Goal: Task Accomplishment & Management: Manage account settings

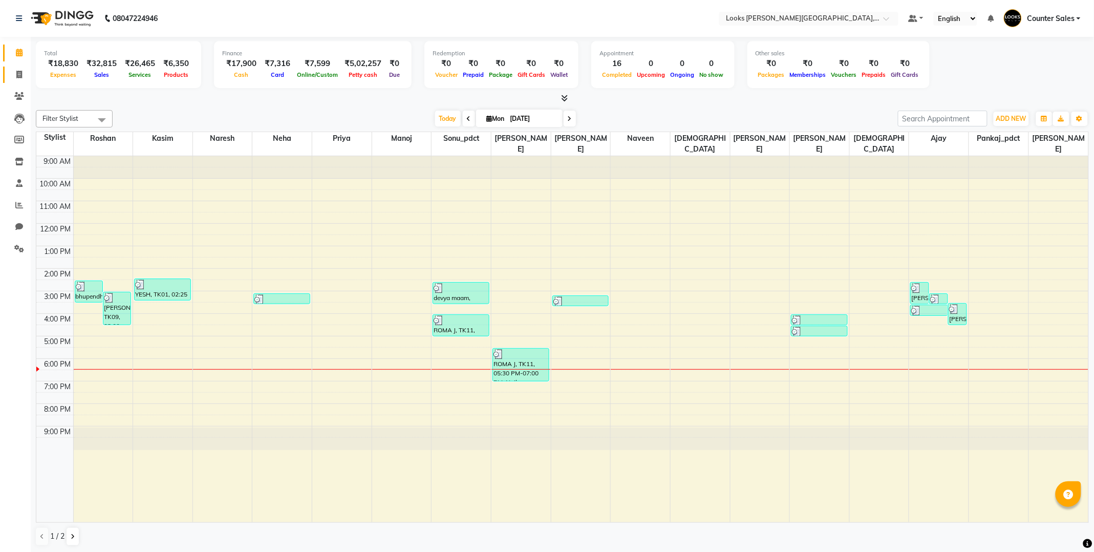
click at [18, 78] on icon at bounding box center [19, 75] width 6 height 8
select select "service"
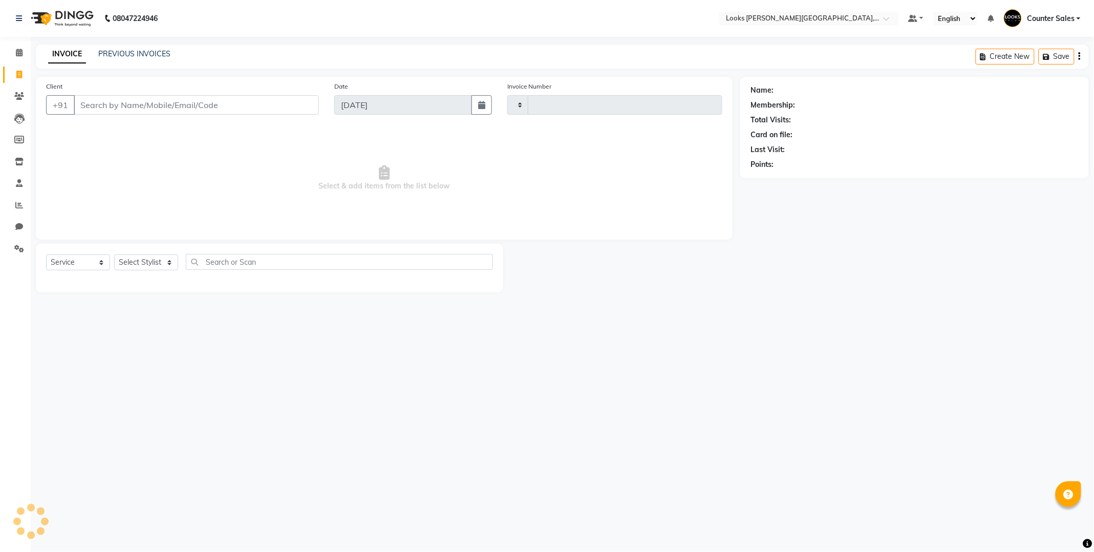
click at [16, 76] on icon at bounding box center [19, 75] width 6 height 8
select select "service"
click at [190, 105] on input "Client" at bounding box center [196, 104] width 245 height 19
type input "99"
type input "5150"
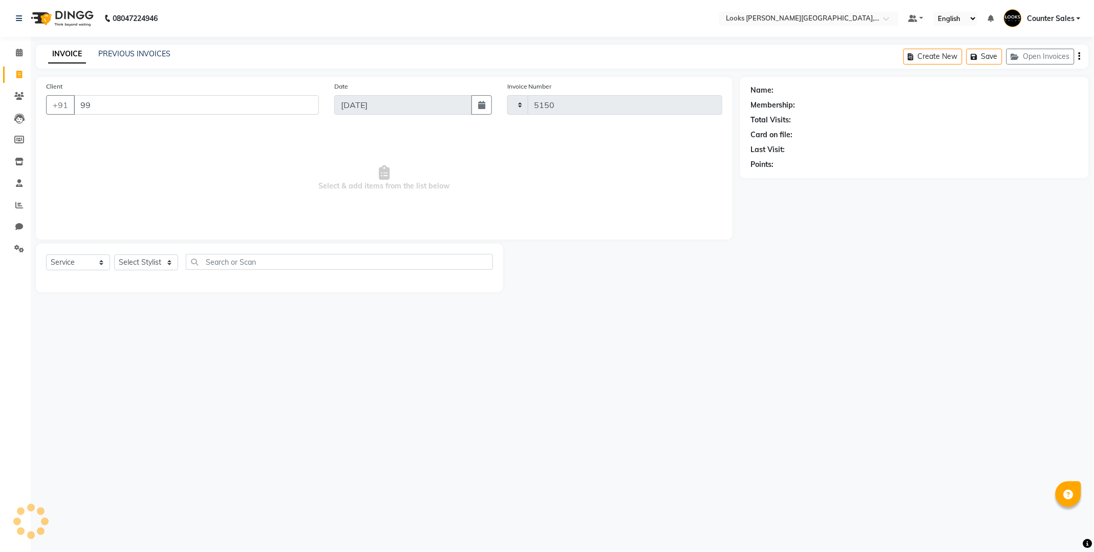
select select "4385"
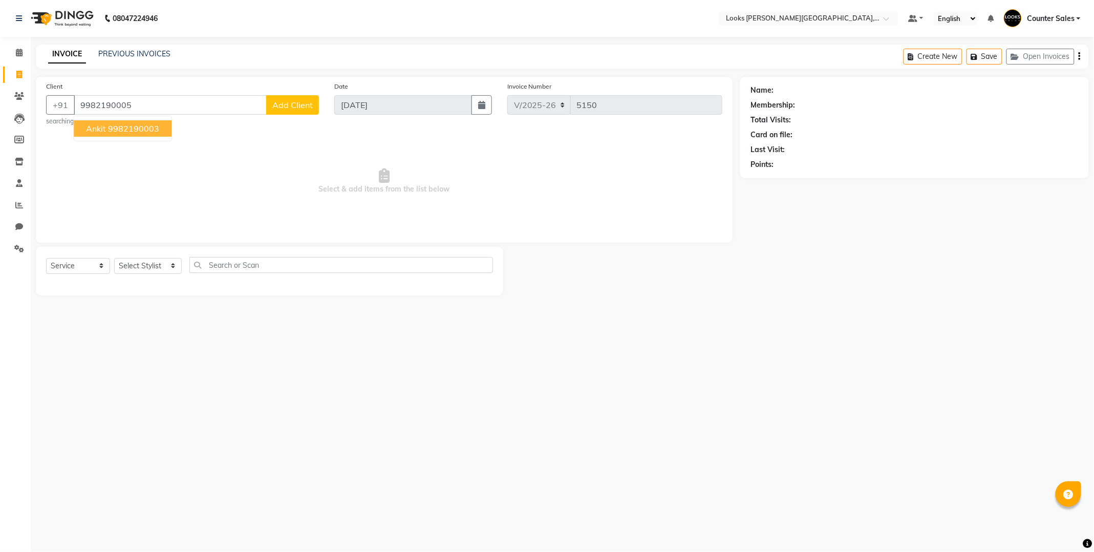
click at [139, 133] on ngb-highlight "9982190003" at bounding box center [133, 128] width 51 height 10
type input "9982190003"
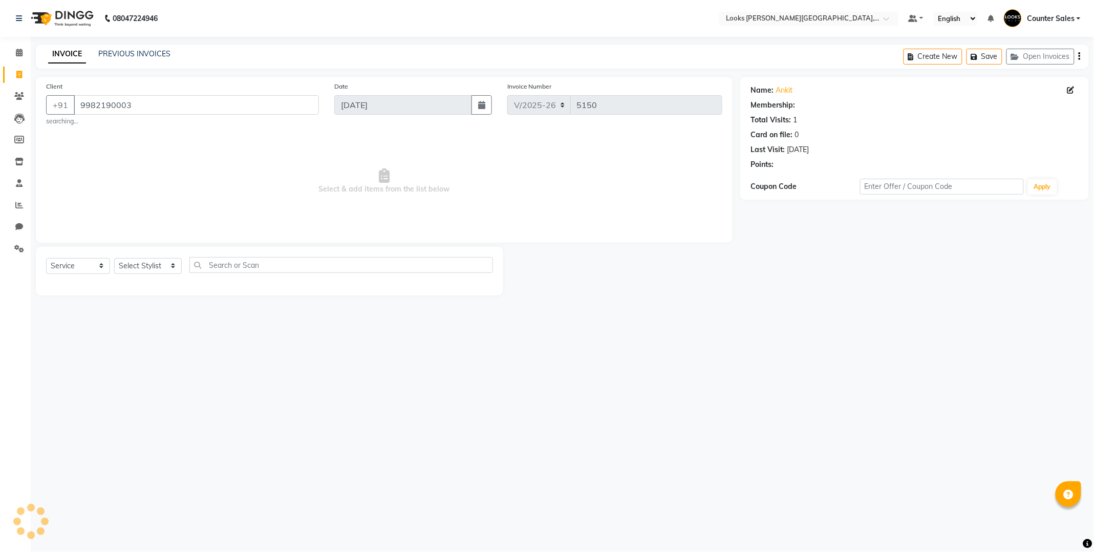
select select "1: Object"
click at [162, 108] on input "9982190003" at bounding box center [196, 104] width 245 height 19
click at [171, 109] on input "9982190005" at bounding box center [170, 104] width 193 height 19
type input "9982190003"
select select "1: Object"
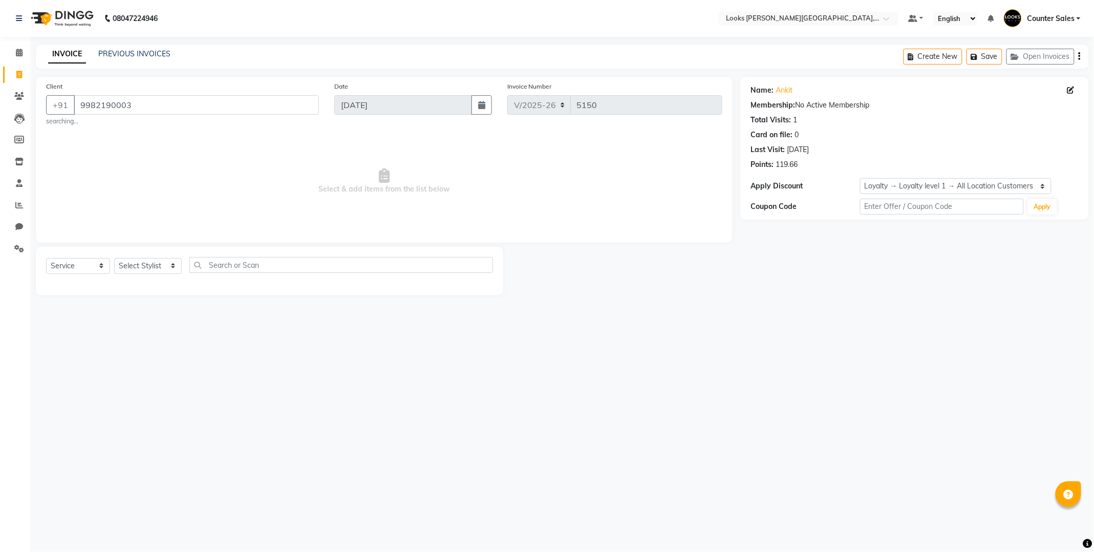
click at [1073, 91] on icon at bounding box center [1070, 89] width 7 height 7
select select "[DEMOGRAPHIC_DATA]"
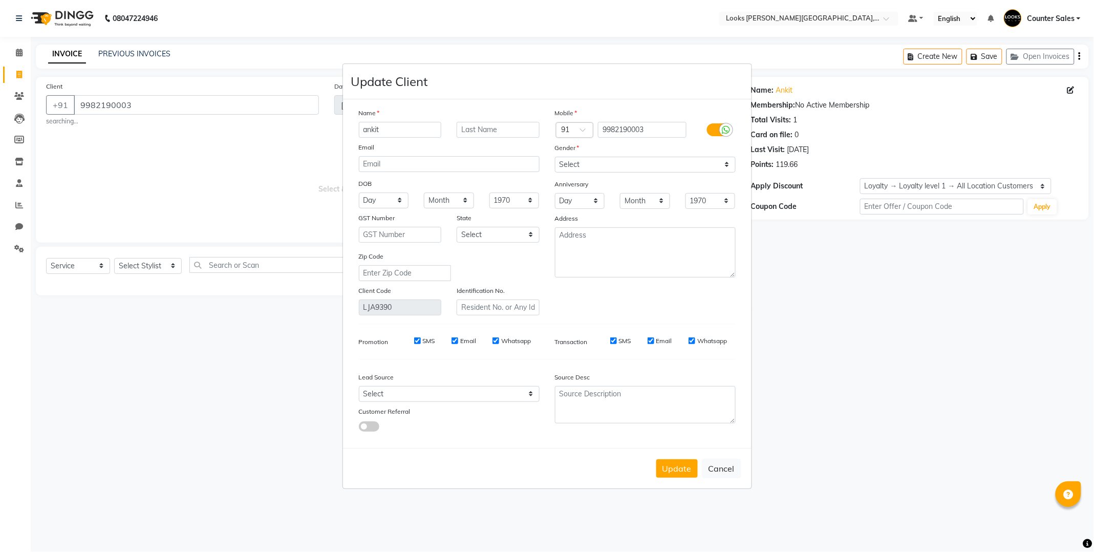
click at [1061, 83] on ngb-modal-window "Update Client Name ankit Email DOB Day 01 02 03 04 05 06 07 08 09 10 11 12 13 1…" at bounding box center [547, 276] width 1094 height 552
click at [657, 130] on input "9982190003" at bounding box center [642, 130] width 89 height 16
type input "9982190005"
click at [681, 472] on button "Update" at bounding box center [676, 468] width 41 height 18
type input "9982190005"
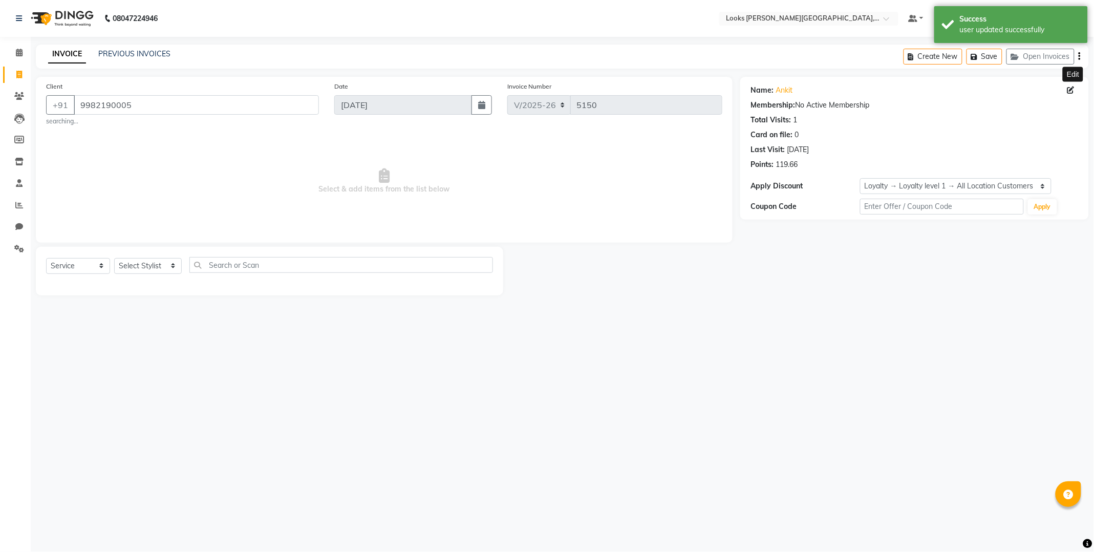
select select "1: Object"
click at [171, 261] on select "Select Stylist Ajay [PERSON_NAME] [PERSON_NAME] Counter Sales [PERSON_NAME] Kri…" at bounding box center [148, 266] width 68 height 16
click at [102, 261] on select "Select Service Product Membership Package Voucher Prepaid Gift Card" at bounding box center [78, 266] width 64 height 16
click at [98, 267] on select "Select Service Product Membership Package Voucher Prepaid Gift Card" at bounding box center [78, 266] width 64 height 16
click at [101, 262] on select "Select Service Product Membership Package Voucher Prepaid Gift Card" at bounding box center [78, 266] width 64 height 16
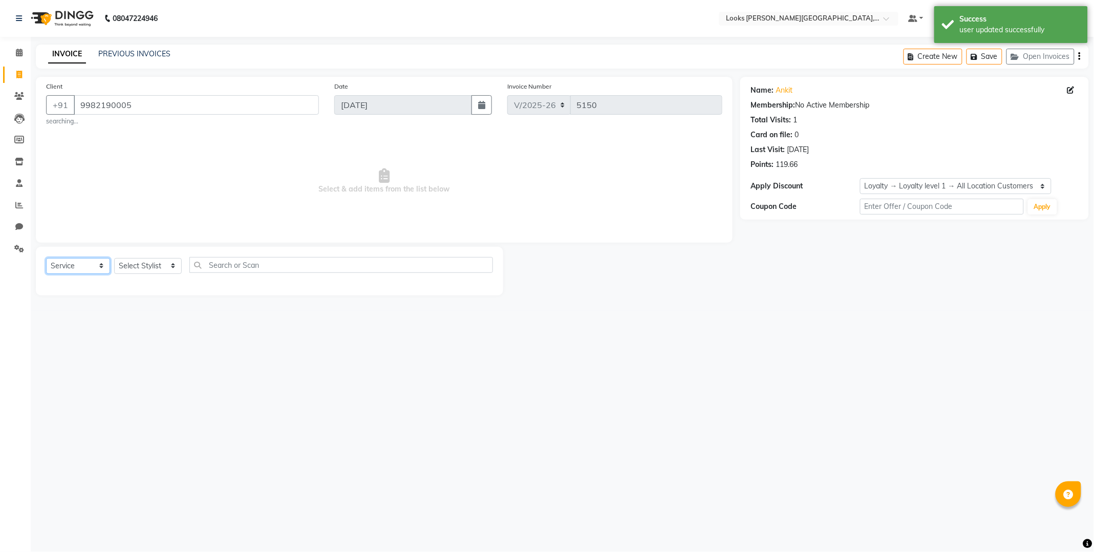
click at [99, 265] on select "Select Service Product Membership Package Voucher Prepaid Gift Card" at bounding box center [78, 266] width 64 height 16
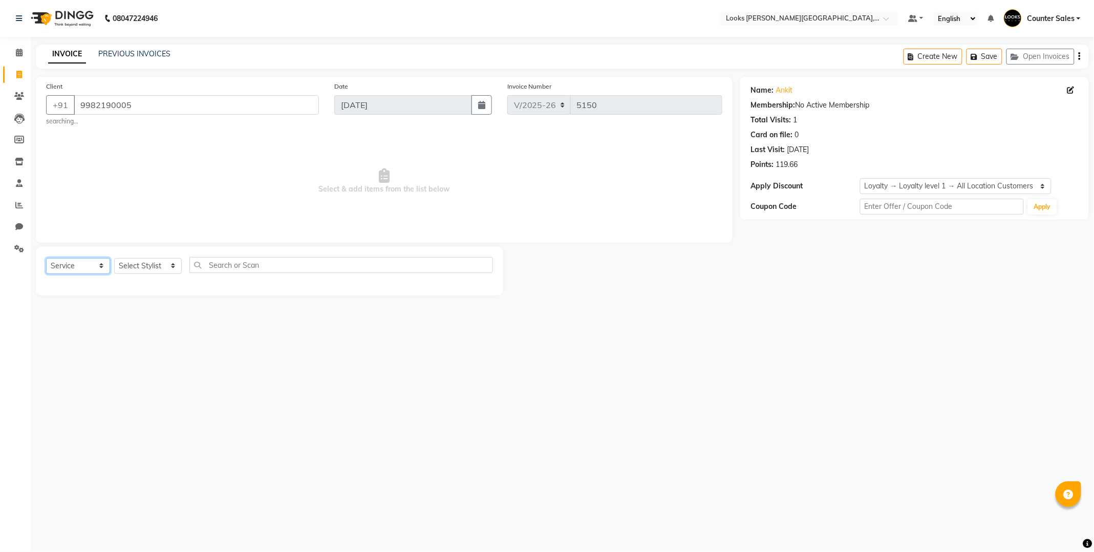
click at [103, 270] on select "Select Service Product Membership Package Voucher Prepaid Gift Card" at bounding box center [78, 266] width 64 height 16
click at [46, 258] on select "Select Service Product Membership Package Voucher Prepaid Gift Card" at bounding box center [78, 266] width 64 height 16
click at [98, 262] on select "Select Service Product Membership Package Voucher Prepaid Gift Card" at bounding box center [78, 266] width 64 height 16
select select "membership"
click at [46, 258] on select "Select Service Product Membership Package Voucher Prepaid Gift Card" at bounding box center [78, 266] width 64 height 16
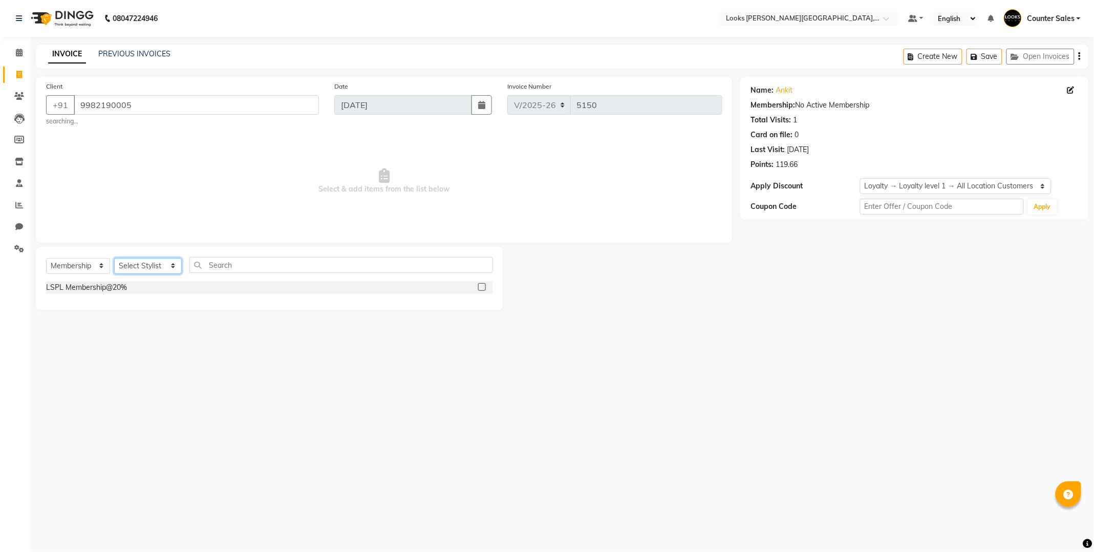
click at [165, 258] on select "Select Stylist Ajay [PERSON_NAME] [PERSON_NAME] Counter Sales [PERSON_NAME] Kri…" at bounding box center [148, 266] width 68 height 16
select select "24148"
click at [114, 258] on select "Select Stylist Ajay [PERSON_NAME] [PERSON_NAME] Counter Sales [PERSON_NAME] Kri…" at bounding box center [148, 266] width 68 height 16
click at [485, 284] on div at bounding box center [485, 287] width 15 height 13
click at [482, 283] on label at bounding box center [482, 287] width 8 height 8
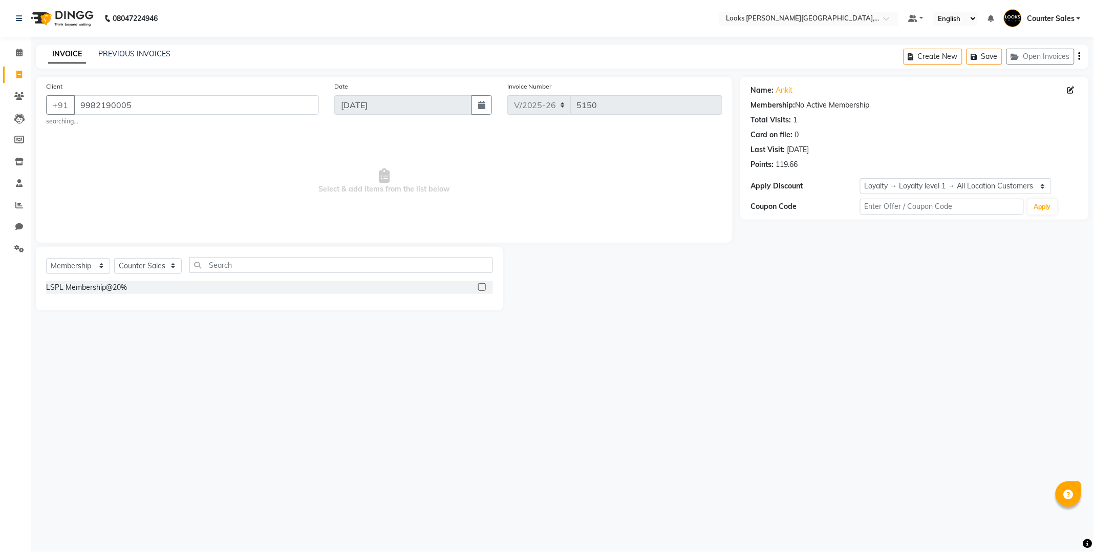
click at [482, 284] on input "checkbox" at bounding box center [481, 287] width 7 height 7
select select "select"
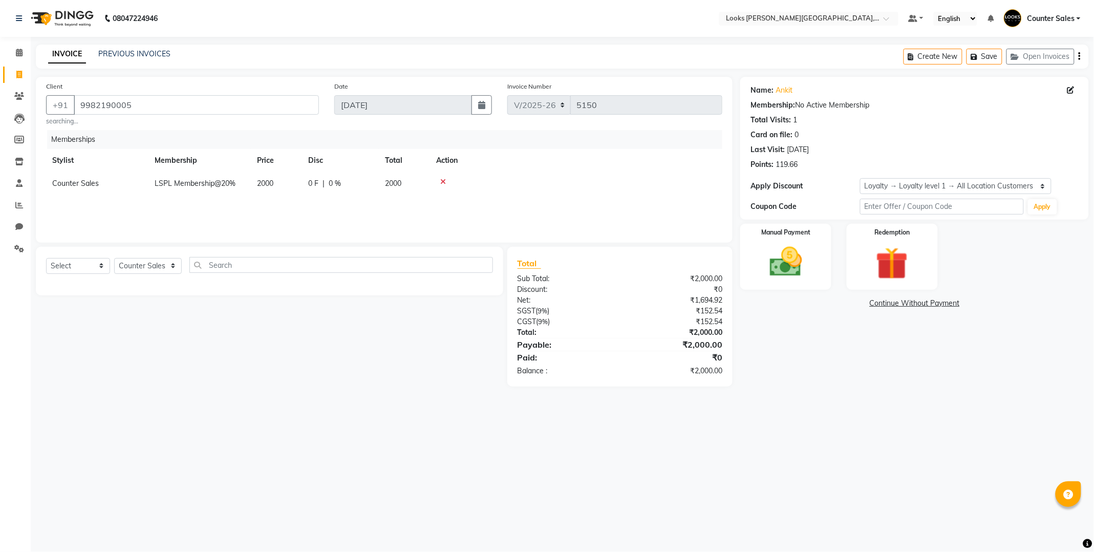
click at [804, 266] on img at bounding box center [785, 261] width 53 height 37
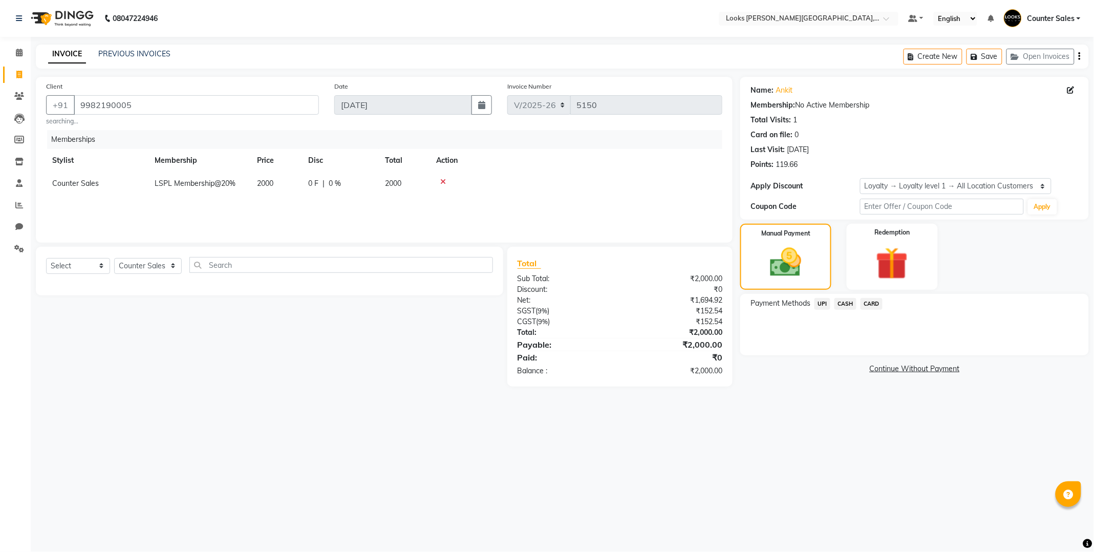
click at [273, 187] on span "2000" at bounding box center [265, 183] width 16 height 9
select select "24148"
click at [309, 188] on input "2000" at bounding box center [298, 186] width 39 height 16
type input "2"
type input "1500"
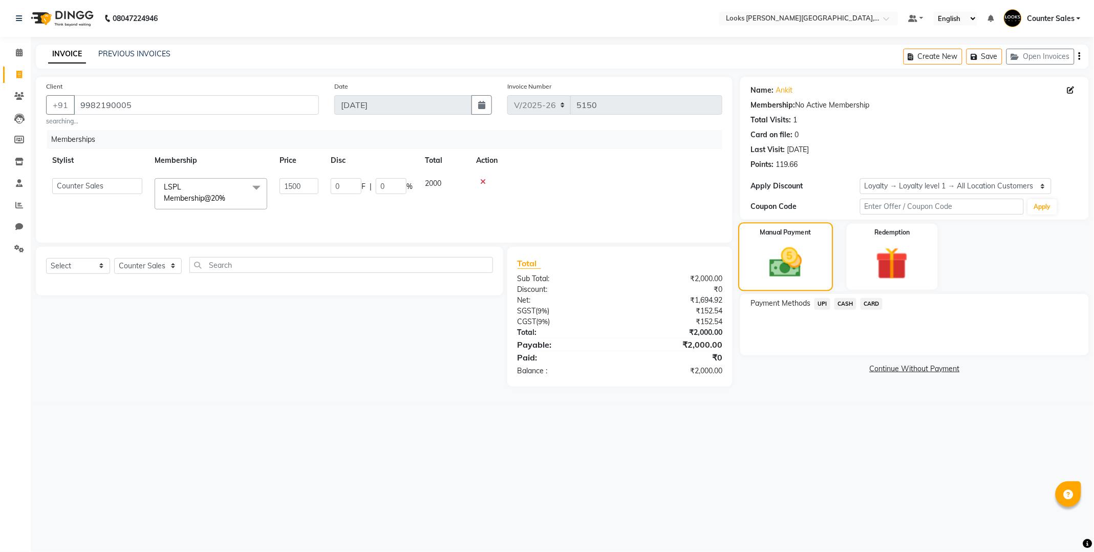
click at [810, 258] on img at bounding box center [785, 263] width 53 height 38
click at [822, 302] on span "UPI" at bounding box center [822, 304] width 16 height 12
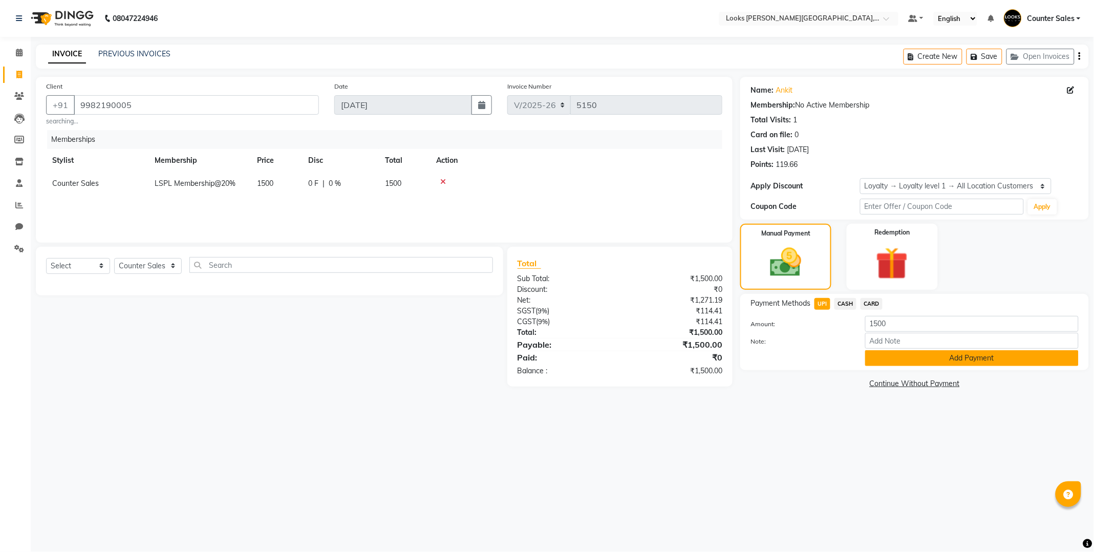
click at [985, 360] on button "Add Payment" at bounding box center [971, 358] width 213 height 16
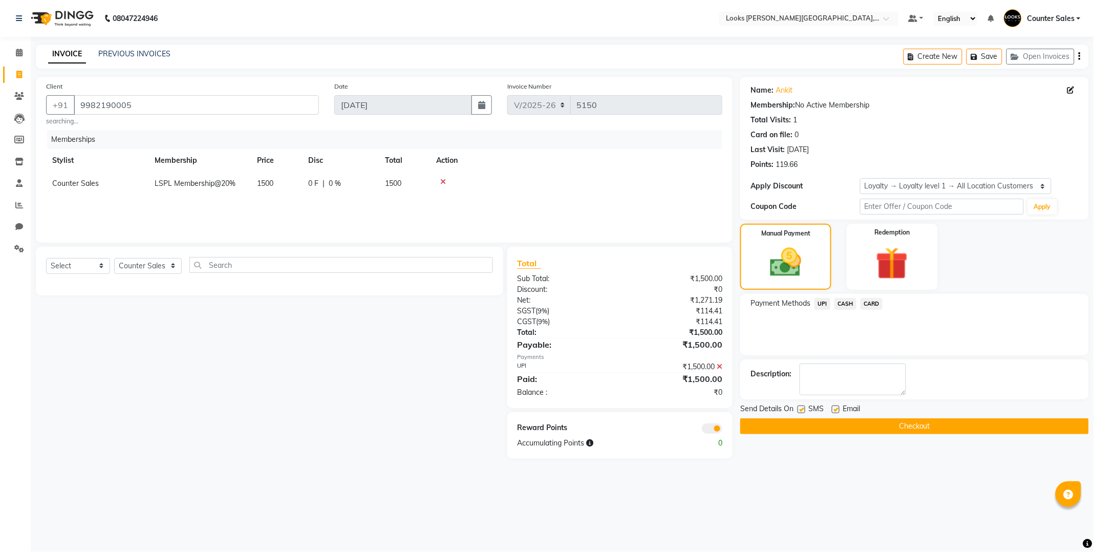
click at [923, 423] on button "Checkout" at bounding box center [914, 426] width 349 height 16
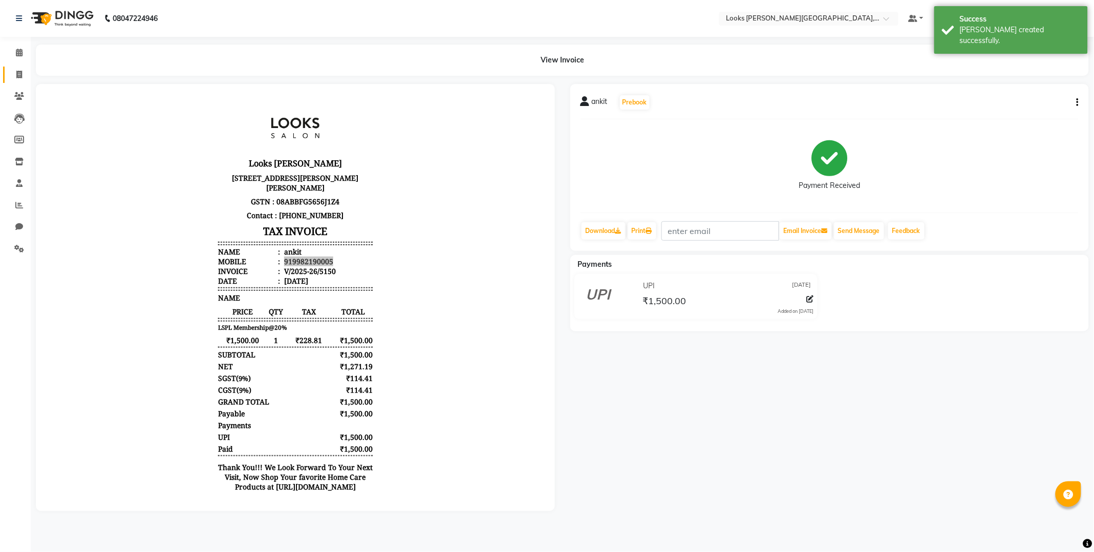
click at [18, 74] on icon at bounding box center [19, 75] width 6 height 8
select select "4385"
select select "service"
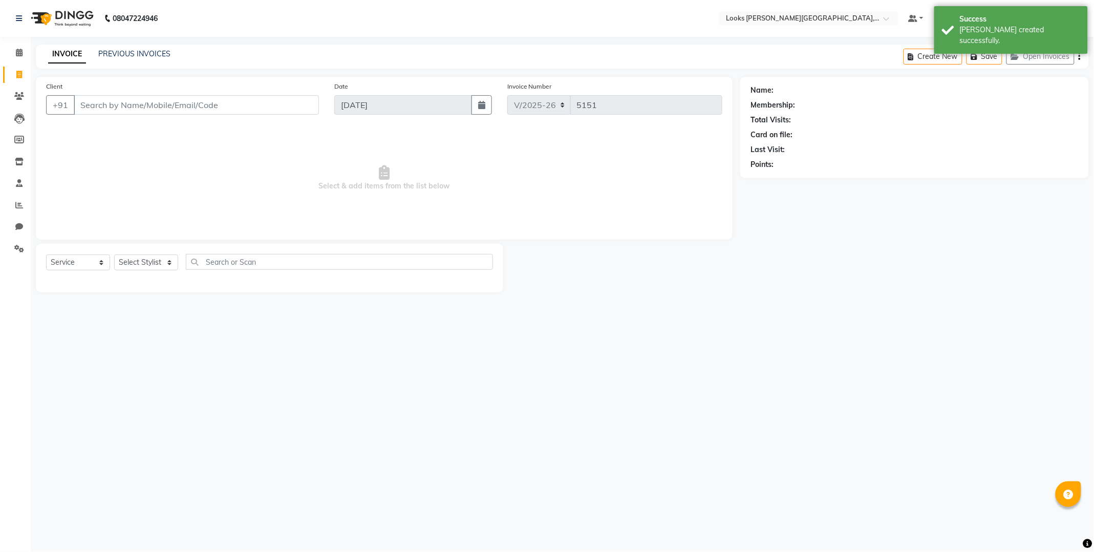
click at [157, 103] on input "Client" at bounding box center [196, 104] width 245 height 19
type input "919982190005"
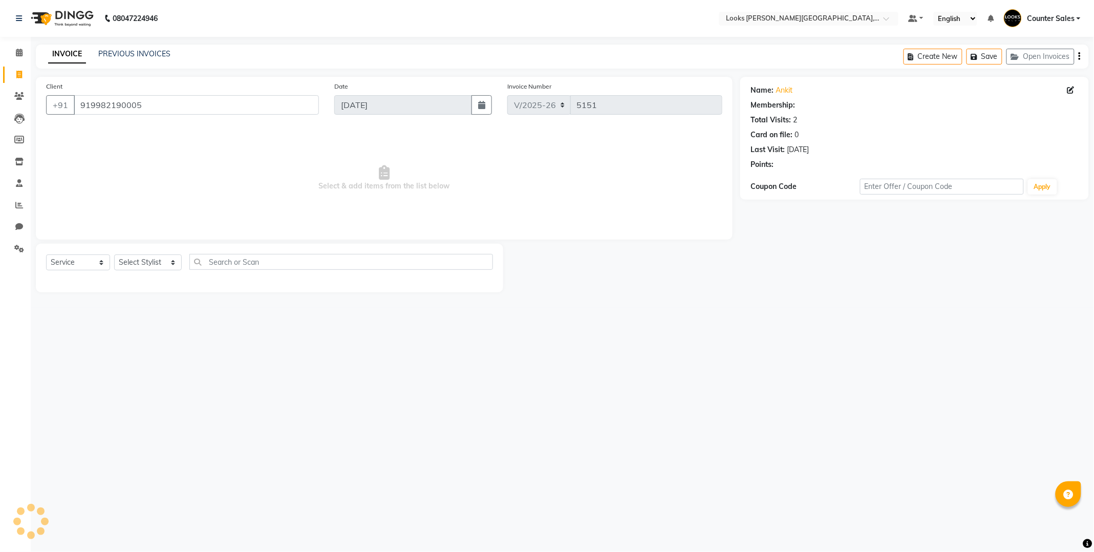
select select "1: Object"
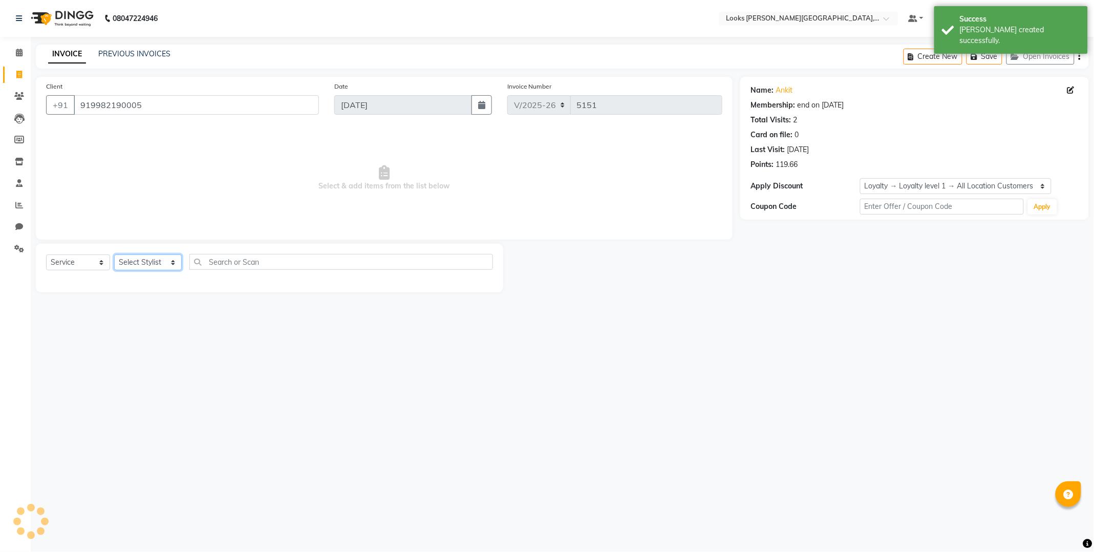
click at [158, 265] on select "Select Stylist Ajay [PERSON_NAME] [PERSON_NAME] Counter Sales [PERSON_NAME] Kri…" at bounding box center [148, 262] width 68 height 16
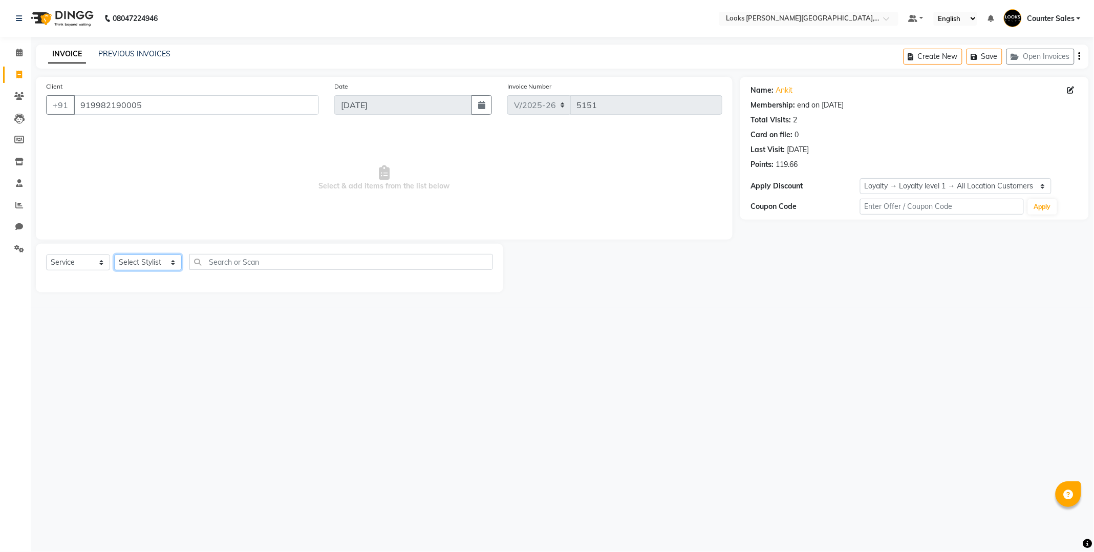
select select "24209"
click at [114, 255] on select "Select Stylist Ajay [PERSON_NAME] [PERSON_NAME] Counter Sales [PERSON_NAME] Kri…" at bounding box center [148, 262] width 68 height 16
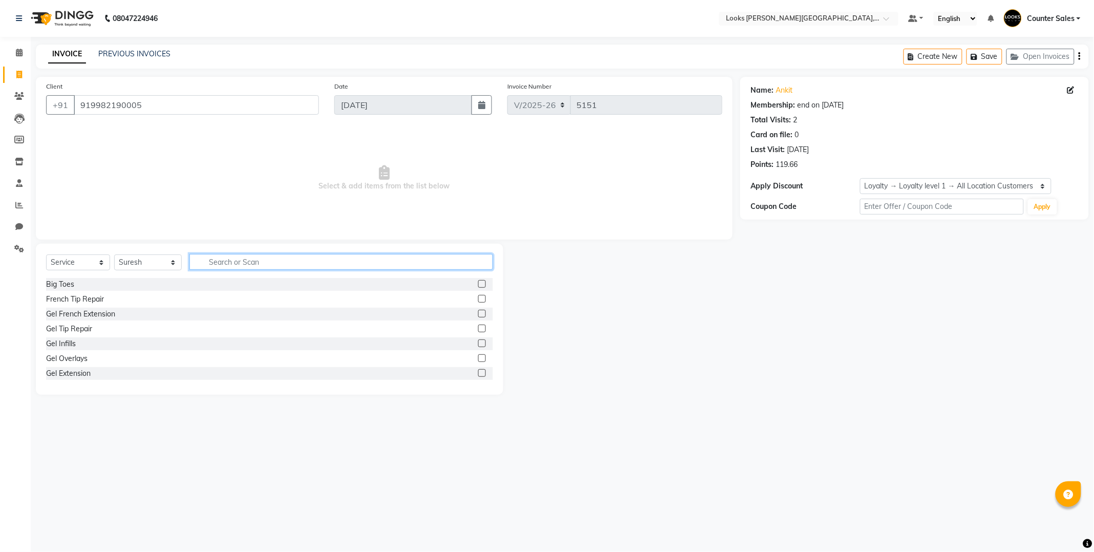
click at [298, 264] on input "text" at bounding box center [340, 262] width 303 height 16
type input "cut"
click at [478, 298] on label at bounding box center [482, 299] width 8 height 8
click at [478, 298] on input "checkbox" at bounding box center [481, 299] width 7 height 7
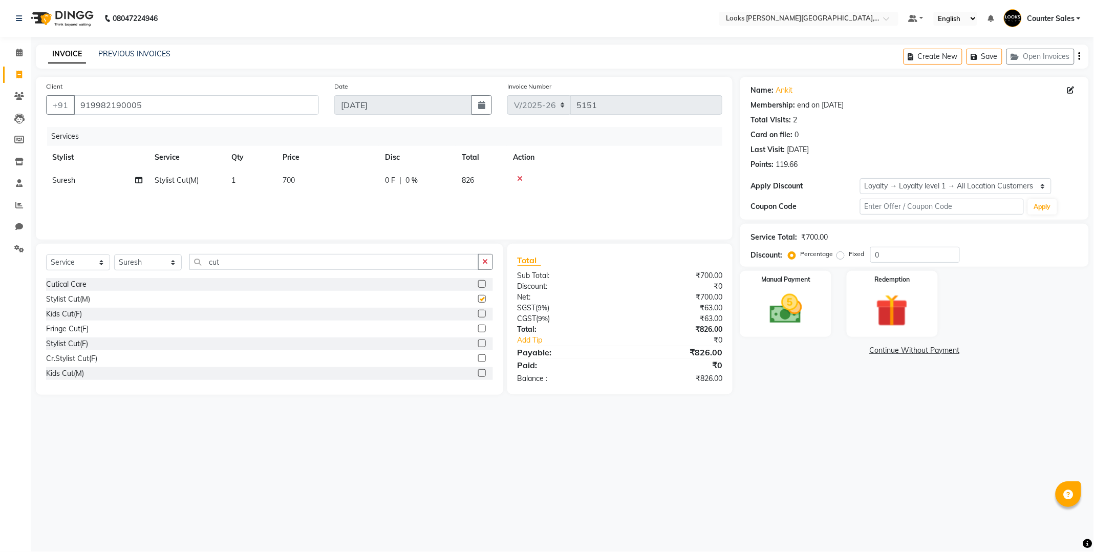
checkbox input "false"
click at [159, 261] on select "Select Stylist Ajay [PERSON_NAME] [PERSON_NAME] Counter Sales [PERSON_NAME] Kri…" at bounding box center [148, 262] width 68 height 16
select select "24197"
click at [114, 255] on select "Select Stylist Ajay [PERSON_NAME] [PERSON_NAME] Counter Sales [PERSON_NAME] Kri…" at bounding box center [148, 262] width 68 height 16
click at [314, 259] on input "cut" at bounding box center [333, 262] width 289 height 16
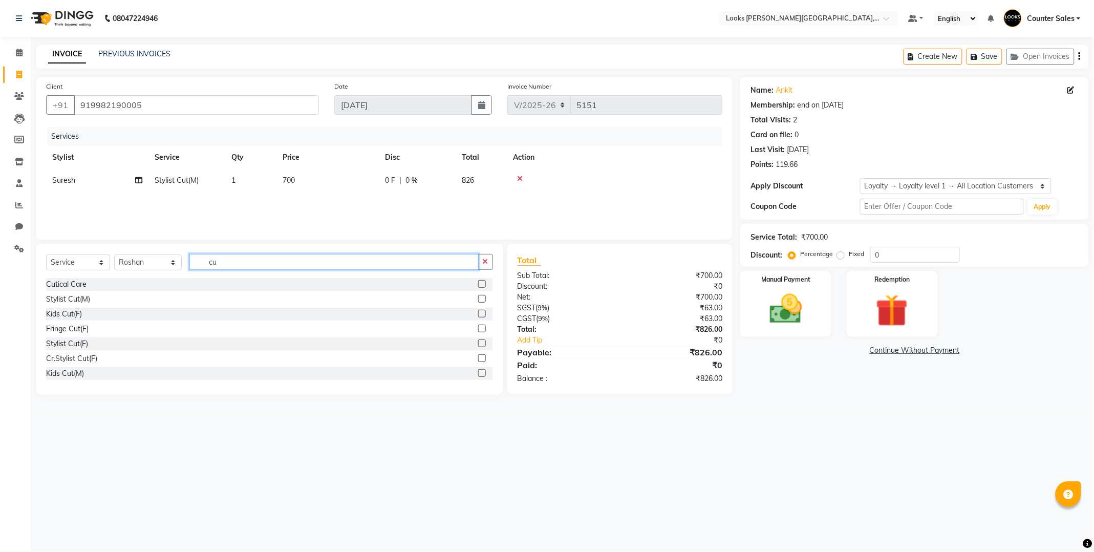
type input "cu"
click at [478, 295] on label at bounding box center [482, 299] width 8 height 8
click at [478, 296] on input "checkbox" at bounding box center [481, 299] width 7 height 7
checkbox input "false"
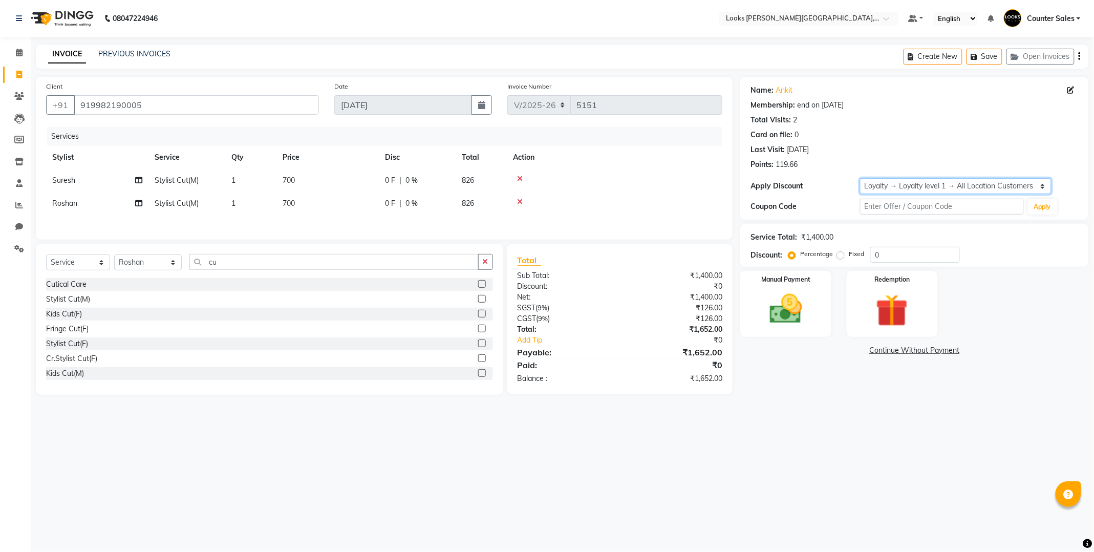
click at [1043, 186] on select "Select Membership → LSPL Membership@20% Loyalty → Loyalty level 1 → All Locatio…" at bounding box center [955, 186] width 191 height 16
select select "2: Object"
click at [860, 178] on select "Select Membership → LSPL Membership@20% Loyalty → Loyalty level 1 → All Locatio…" at bounding box center [955, 186] width 191 height 16
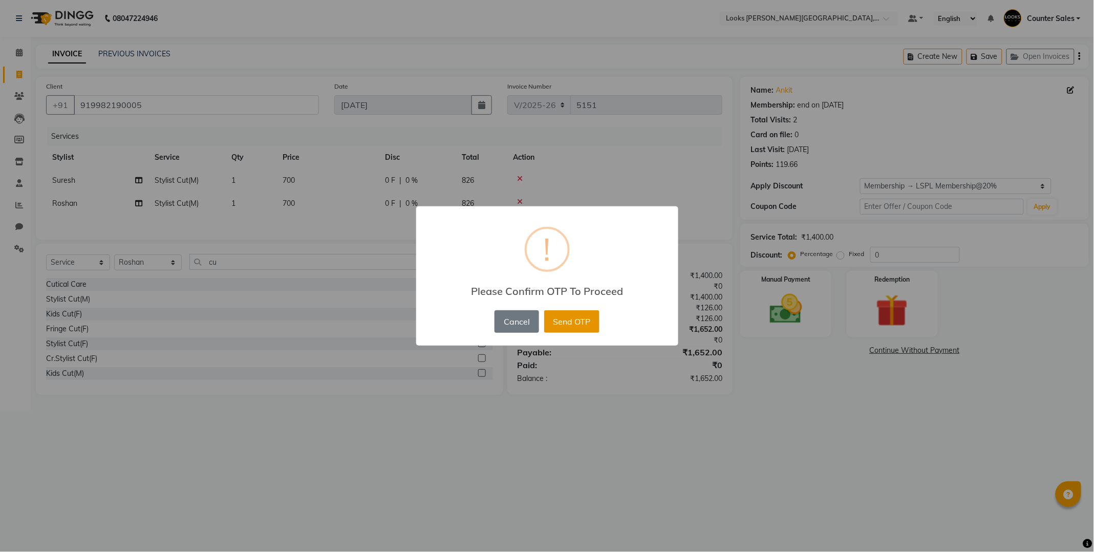
click at [574, 311] on button "Send OTP" at bounding box center [571, 321] width 55 height 23
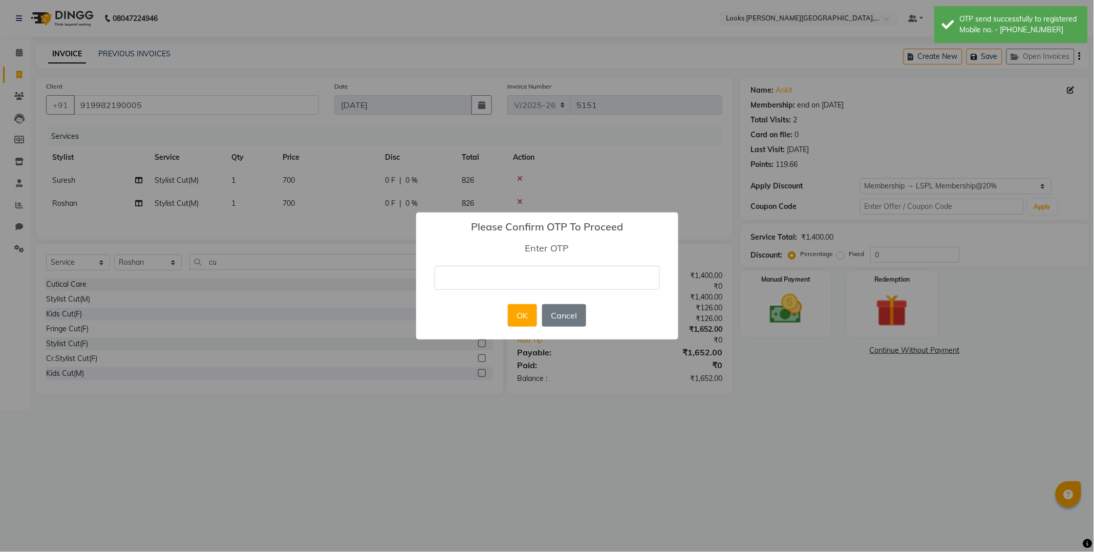
click at [507, 279] on input "text" at bounding box center [547, 278] width 225 height 24
type input "3610"
click at [518, 309] on button "OK" at bounding box center [522, 315] width 29 height 23
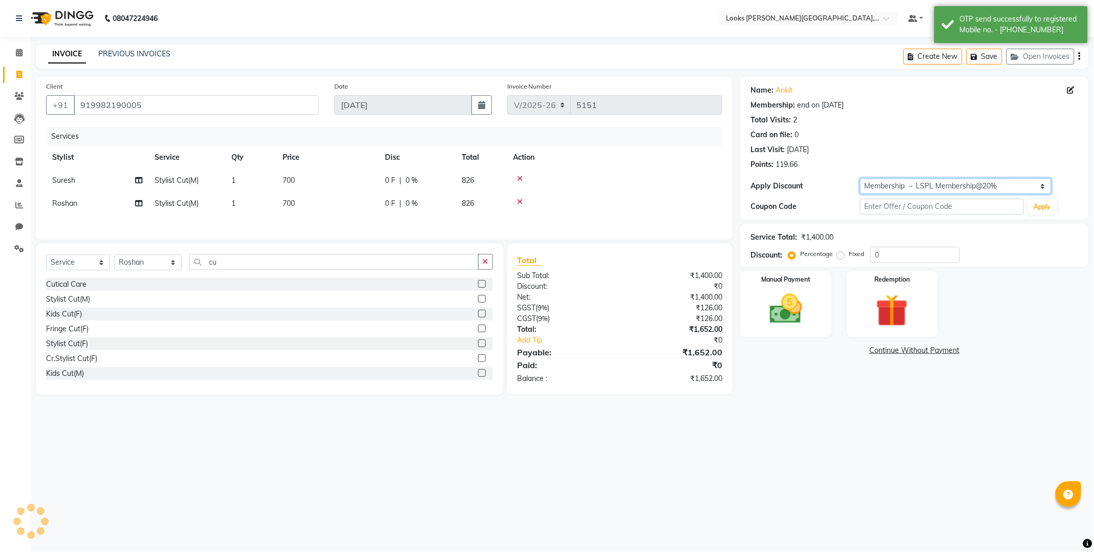
type input "20"
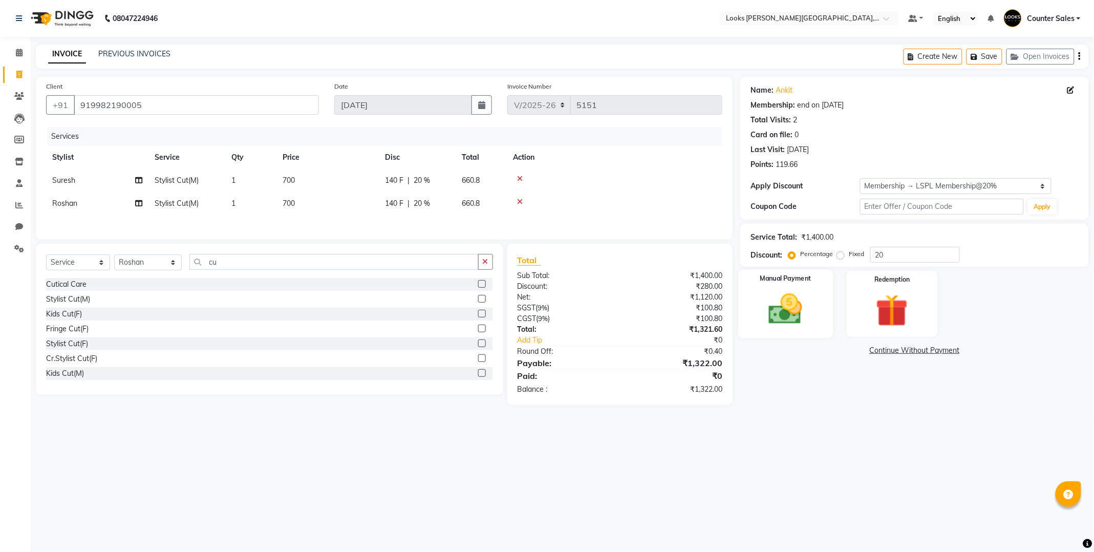
click at [799, 306] on img at bounding box center [785, 309] width 55 height 39
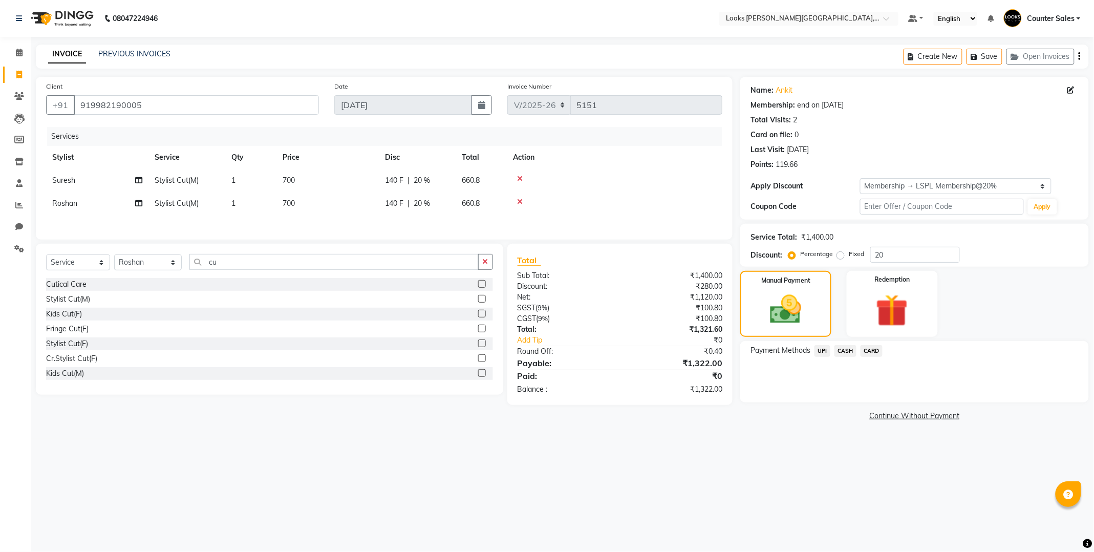
click at [821, 351] on span "UPI" at bounding box center [822, 351] width 16 height 12
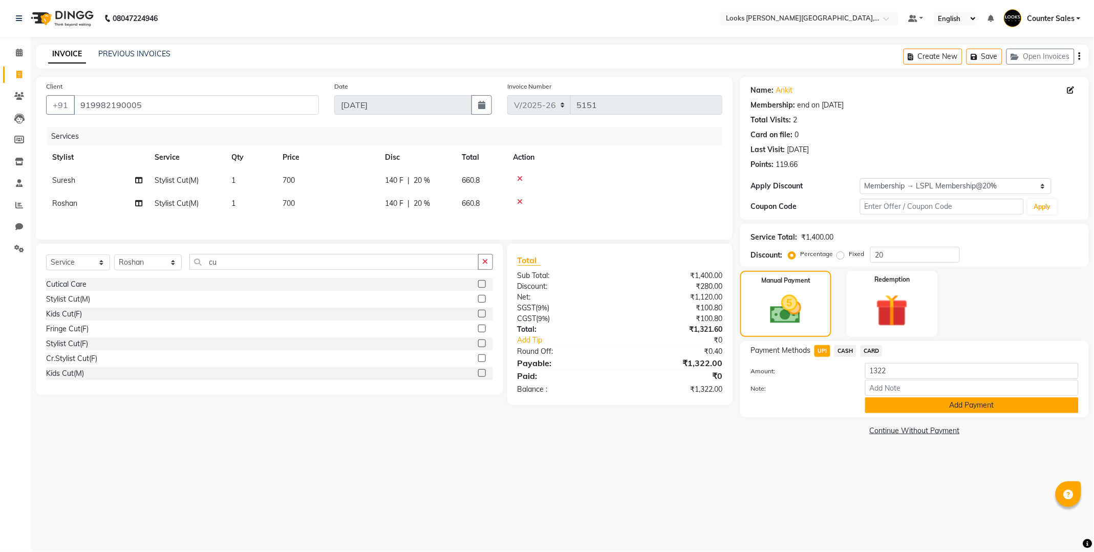
click at [978, 406] on button "Add Payment" at bounding box center [971, 405] width 213 height 16
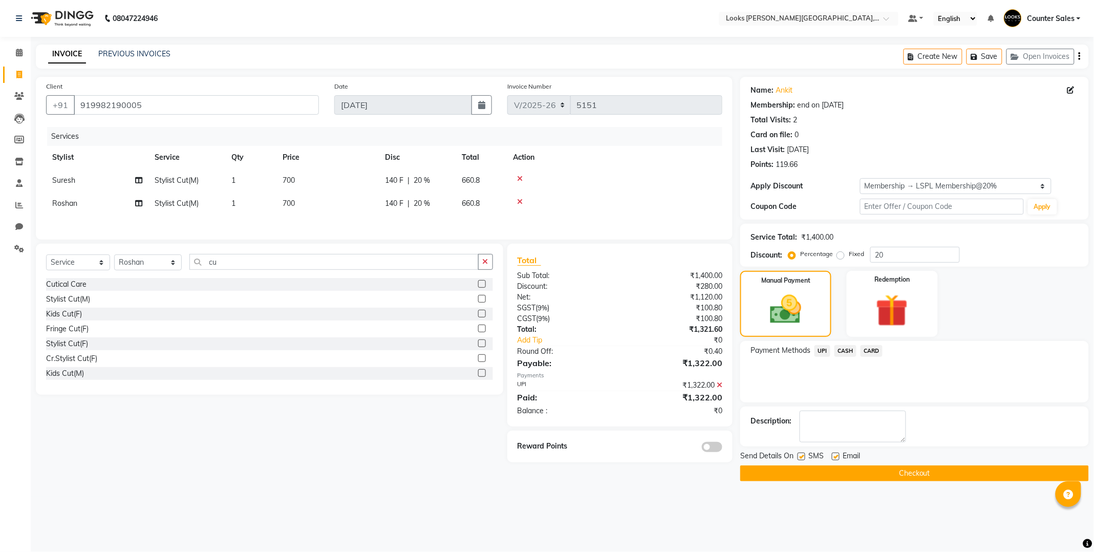
click at [934, 472] on button "Checkout" at bounding box center [914, 473] width 349 height 16
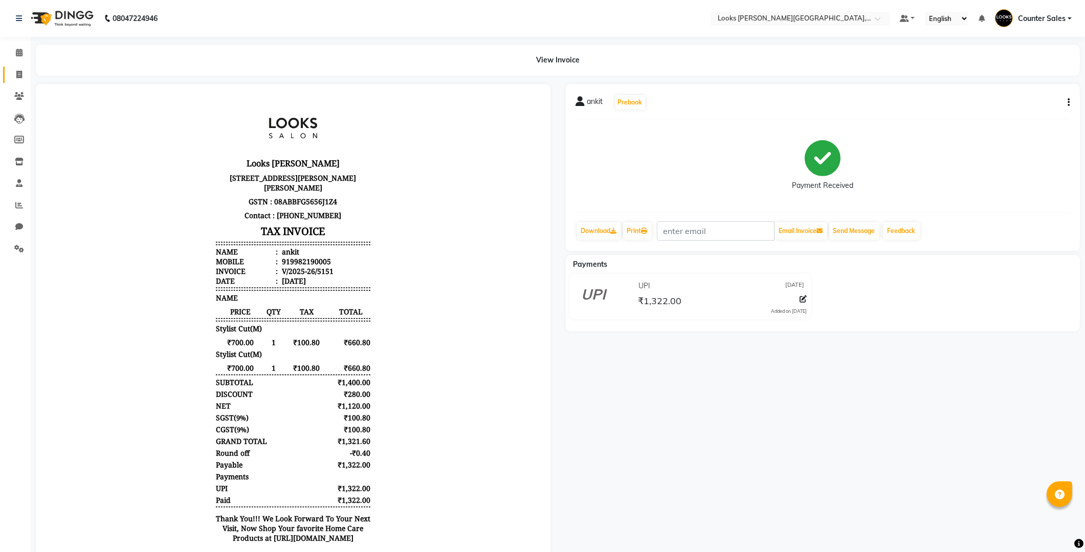
click at [16, 76] on icon at bounding box center [19, 75] width 6 height 8
select select "service"
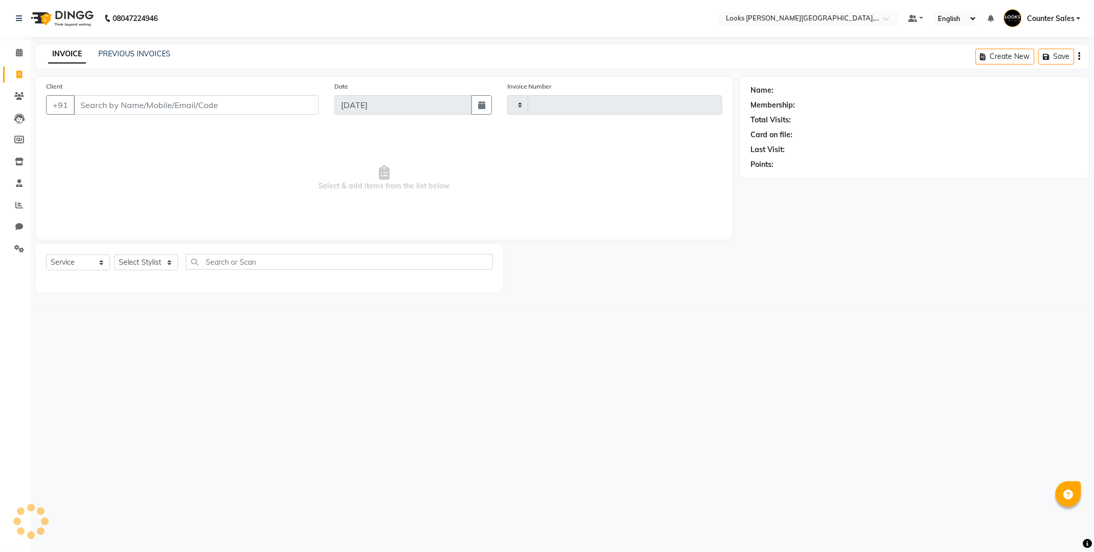
type input "5152"
select select "4385"
click at [151, 50] on link "PREVIOUS INVOICES" at bounding box center [134, 53] width 72 height 9
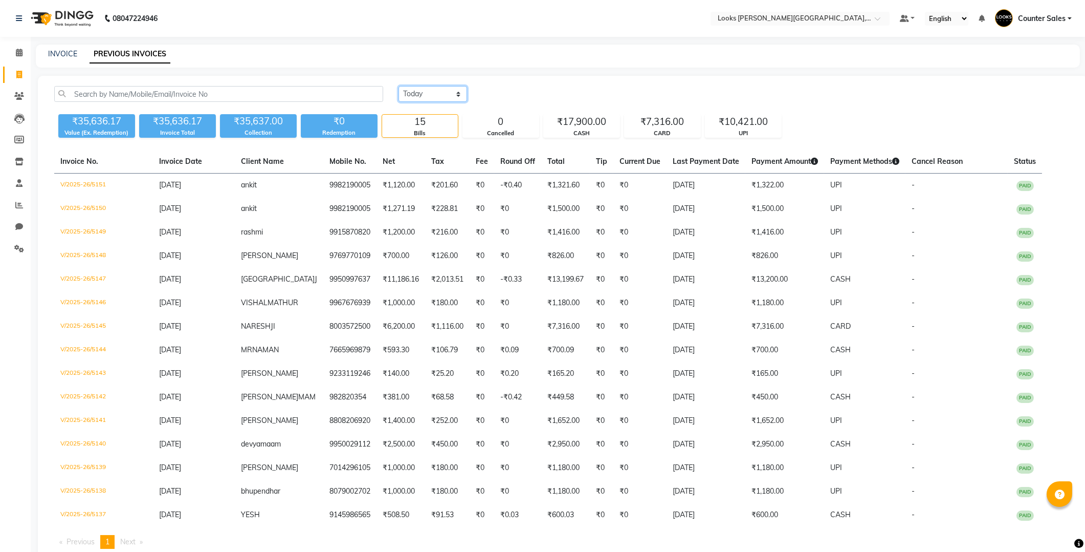
click at [422, 95] on select "[DATE] [DATE] Custom Range" at bounding box center [433, 94] width 69 height 16
select select "range"
click at [399, 86] on select "[DATE] [DATE] Custom Range" at bounding box center [433, 94] width 69 height 16
drag, startPoint x: 521, startPoint y: 92, endPoint x: 515, endPoint y: 96, distance: 7.1
click at [520, 94] on input "[DATE]" at bounding box center [517, 94] width 72 height 14
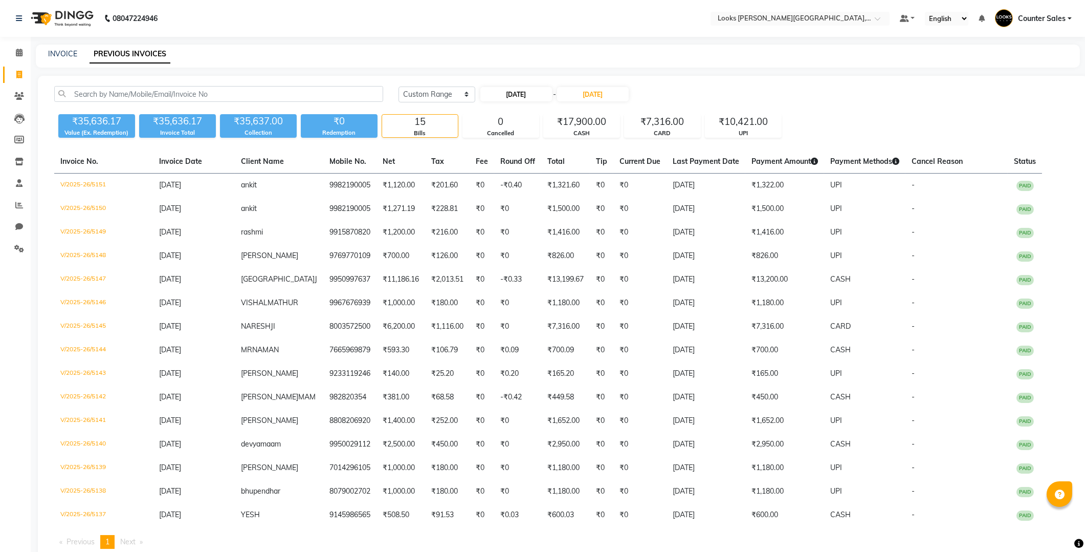
click at [515, 96] on input "[DATE]" at bounding box center [517, 94] width 72 height 14
select select "9"
select select "2025"
click at [490, 113] on span "Previous month" at bounding box center [489, 113] width 4 height 4
select select "8"
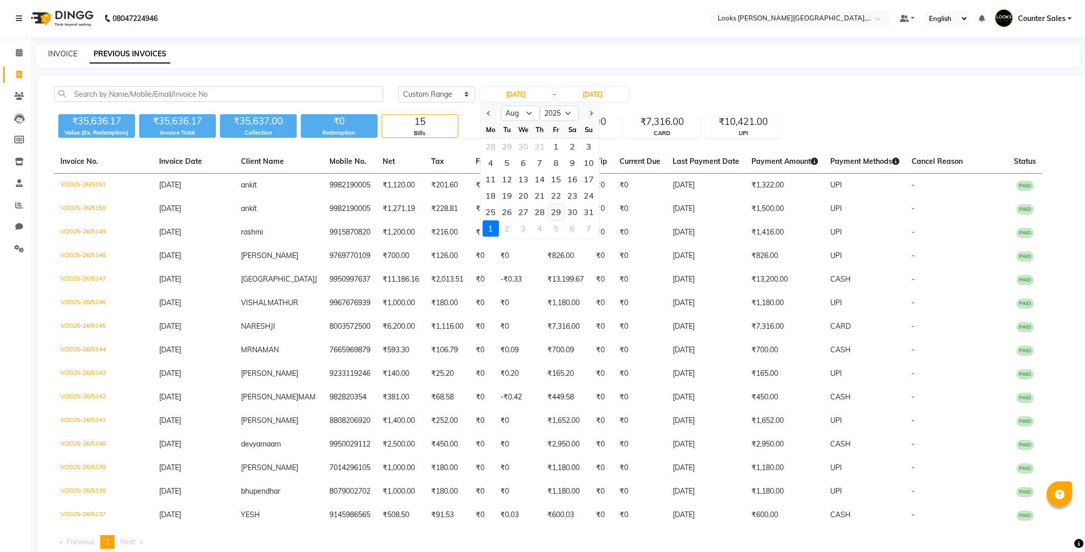
click at [555, 213] on div "29" at bounding box center [556, 212] width 16 height 16
type input "[DATE]"
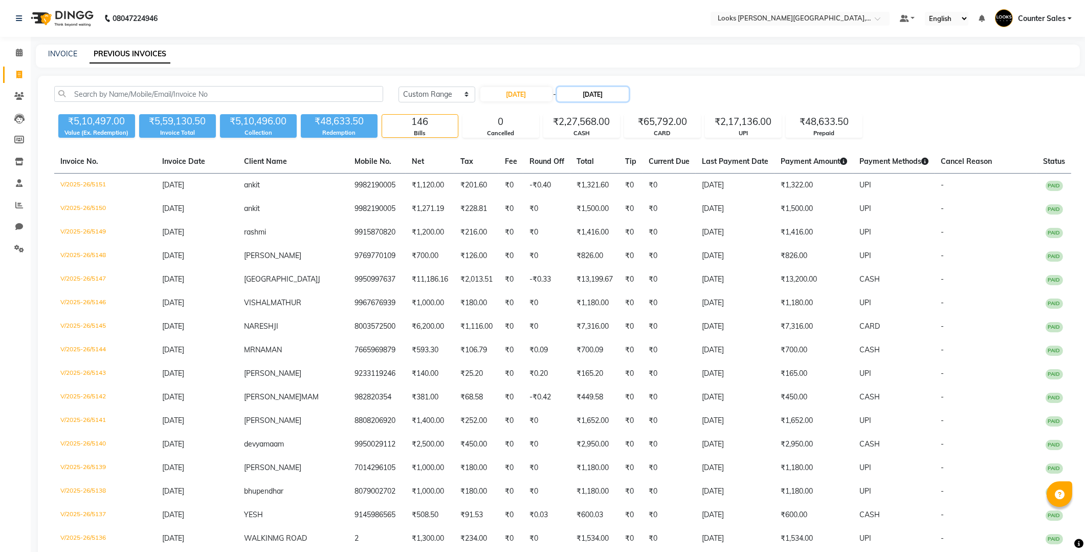
click at [598, 96] on input "[DATE]" at bounding box center [593, 94] width 72 height 14
select select "9"
click at [571, 212] on div "29" at bounding box center [571, 212] width 16 height 16
type input "[DATE]"
click at [601, 98] on input "[DATE]" at bounding box center [593, 94] width 72 height 14
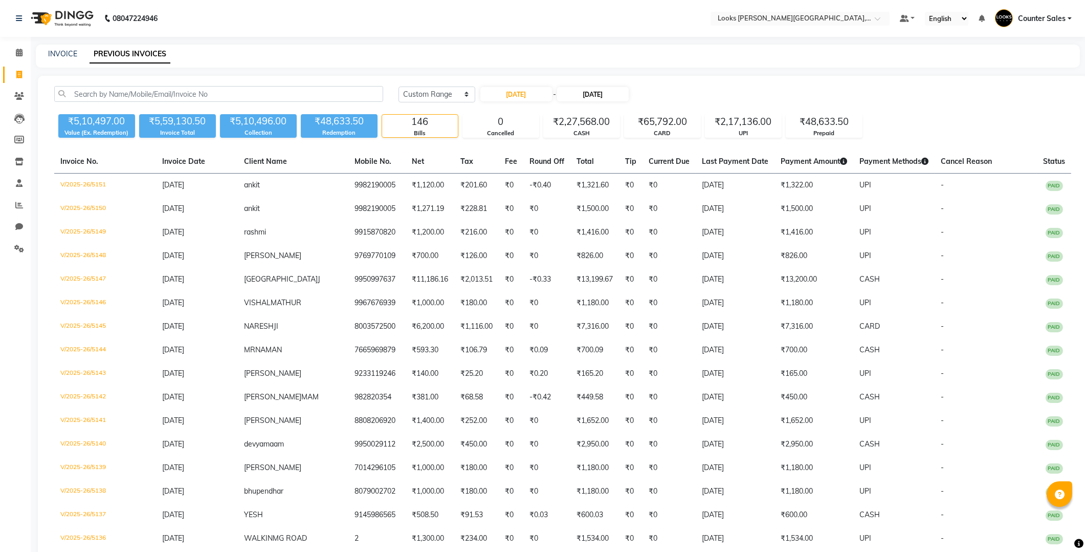
select select "9"
click at [572, 213] on div "29" at bounding box center [571, 212] width 16 height 16
click at [525, 93] on input "[DATE]" at bounding box center [517, 94] width 72 height 14
select select "8"
select select "2025"
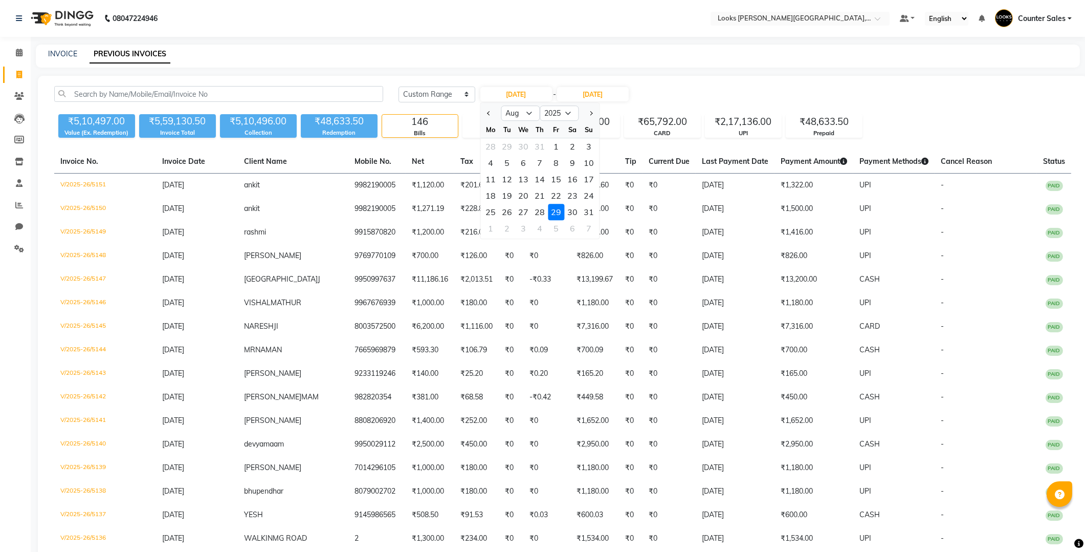
click at [556, 212] on div "29" at bounding box center [556, 212] width 16 height 16
click at [610, 93] on input "[DATE]" at bounding box center [593, 94] width 72 height 14
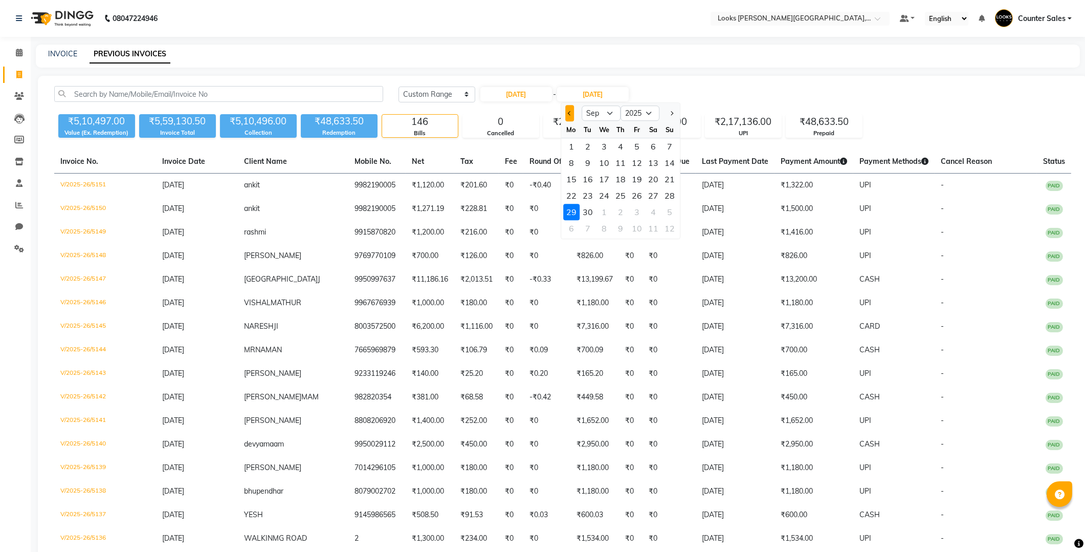
click at [570, 113] on span "Previous month" at bounding box center [570, 113] width 4 height 4
select select "8"
click at [637, 207] on div "29" at bounding box center [637, 212] width 16 height 16
type input "[DATE]"
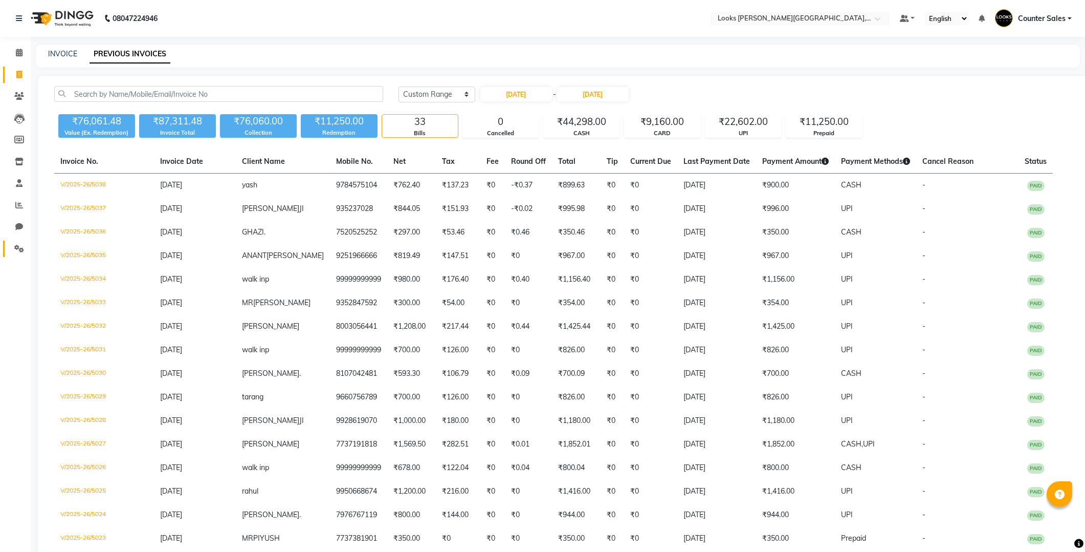
click at [13, 254] on span at bounding box center [19, 249] width 18 height 12
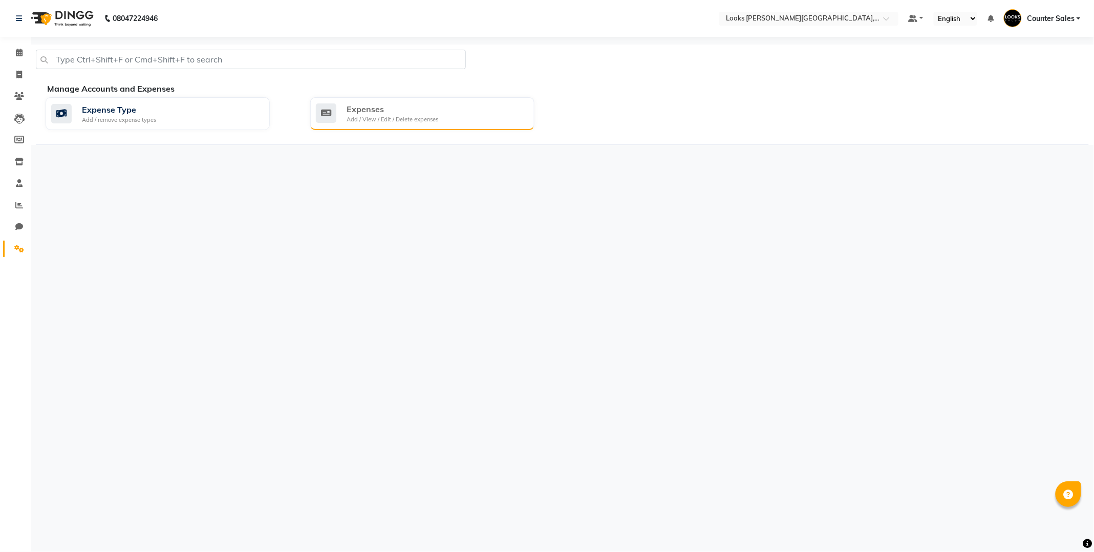
click at [390, 128] on div "Expenses Add / View / Edit / Delete expenses" at bounding box center [422, 113] width 224 height 33
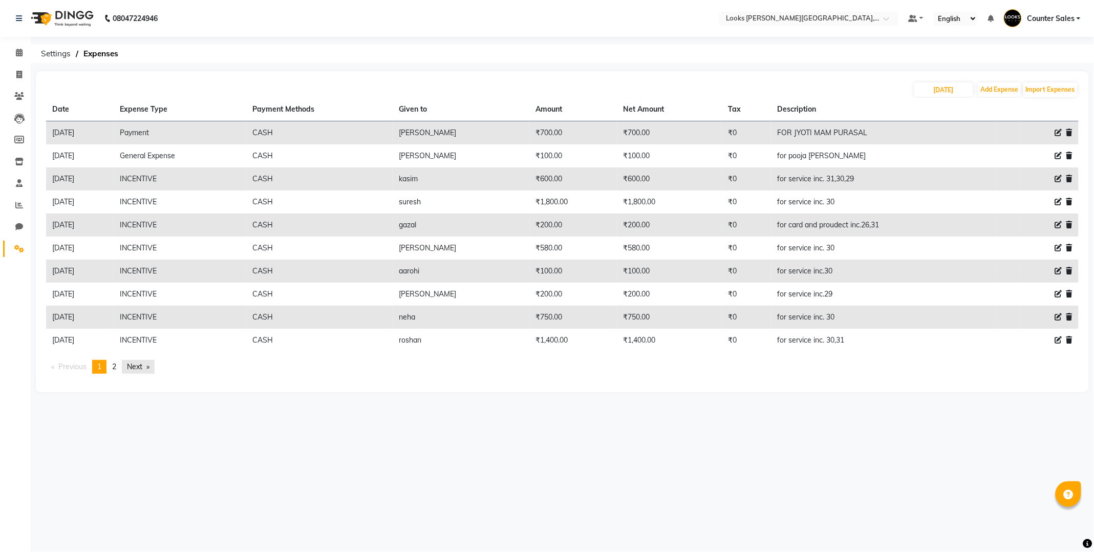
click at [132, 366] on link "Next page" at bounding box center [138, 367] width 33 height 14
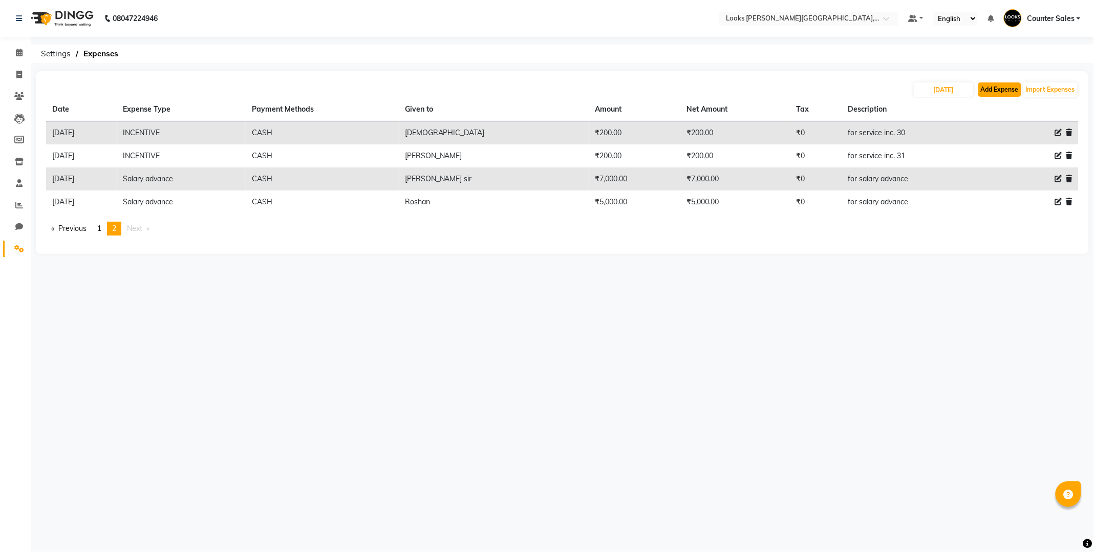
click at [996, 88] on button "Add Expense" at bounding box center [999, 89] width 43 height 14
select select "1"
select select "3192"
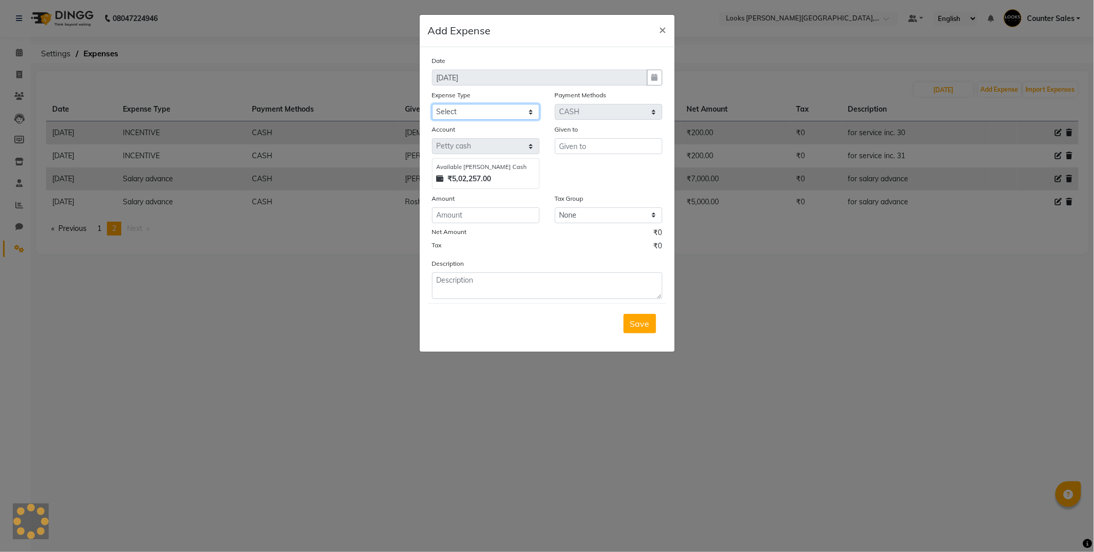
click at [515, 110] on select "Select Bank Deposit Blinkit Cash Handover CLIENT Client ordered food Client Ref…" at bounding box center [485, 112] width 107 height 16
click at [432, 104] on select "Select Bank Deposit Blinkit Cash Handover CLIENT Client ordered food Client Ref…" at bounding box center [485, 112] width 107 height 16
click at [534, 111] on select "Select Bank Deposit Blinkit Cash Handover CLIENT Client ordered food Client Ref…" at bounding box center [485, 112] width 107 height 16
select select "24281"
click at [432, 104] on select "Select Bank Deposit Blinkit Cash Handover CLIENT Client ordered food Client Ref…" at bounding box center [485, 112] width 107 height 16
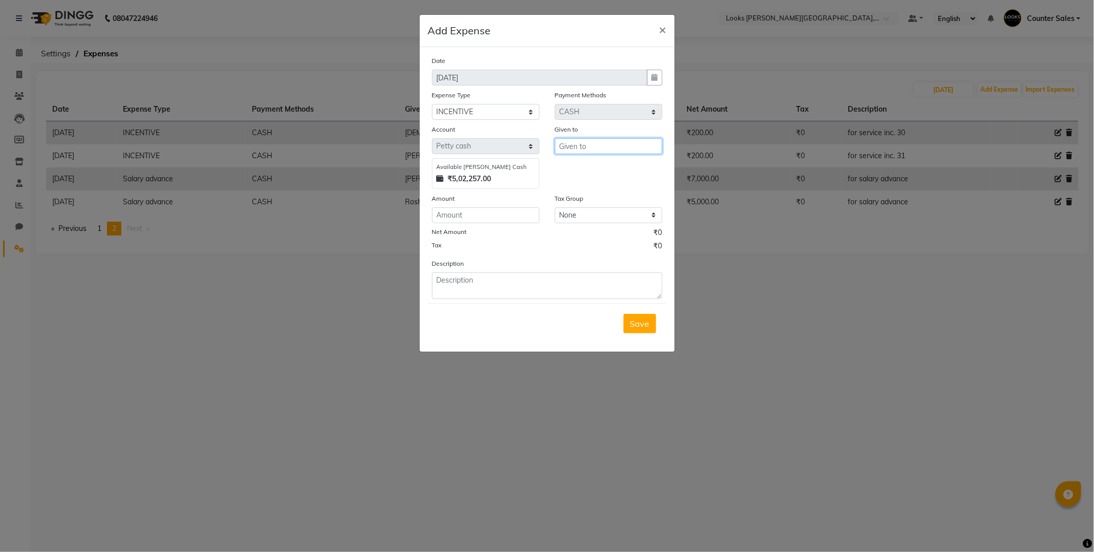
click at [611, 143] on input "text" at bounding box center [608, 146] width 107 height 16
type input "suresh"
click at [498, 216] on input "number" at bounding box center [485, 215] width 107 height 16
type input "1320"
click at [636, 328] on span "Save" at bounding box center [639, 323] width 19 height 10
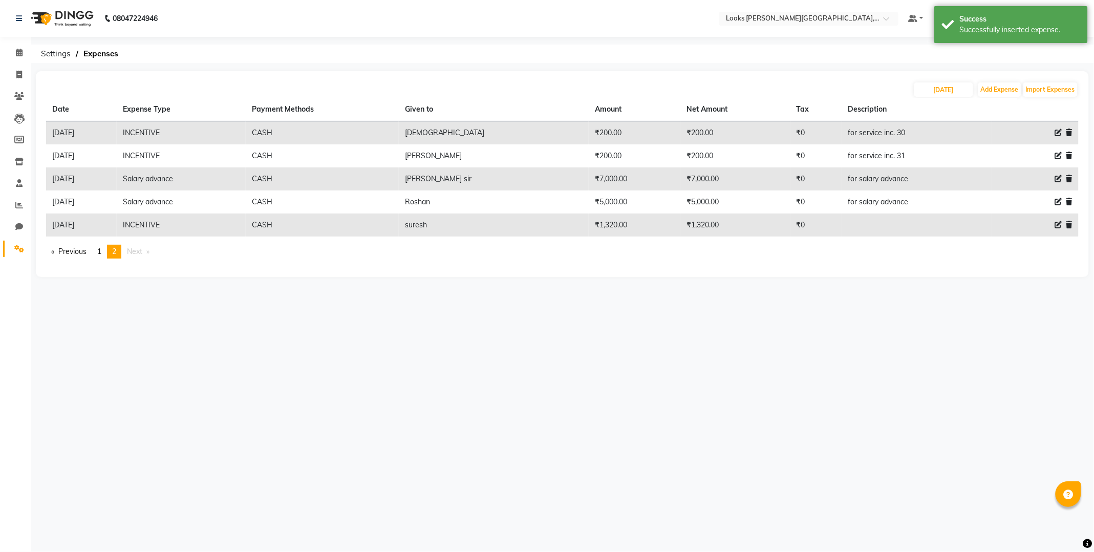
click at [1055, 225] on icon at bounding box center [1058, 224] width 7 height 7
select select "24281"
select select "1"
select select "3192"
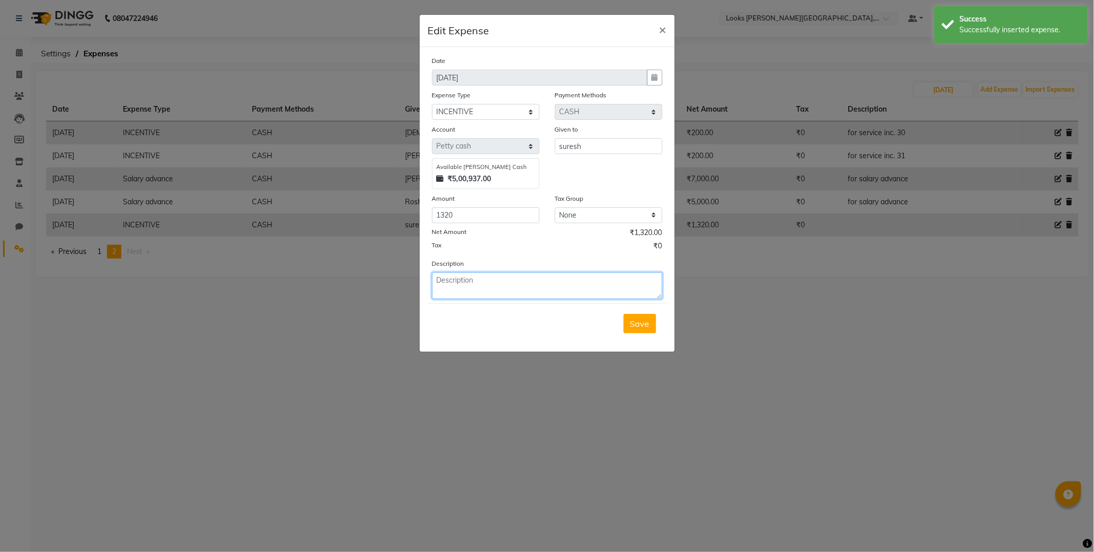
click at [515, 284] on textarea at bounding box center [547, 285] width 230 height 27
type textarea "for service inc. 31"
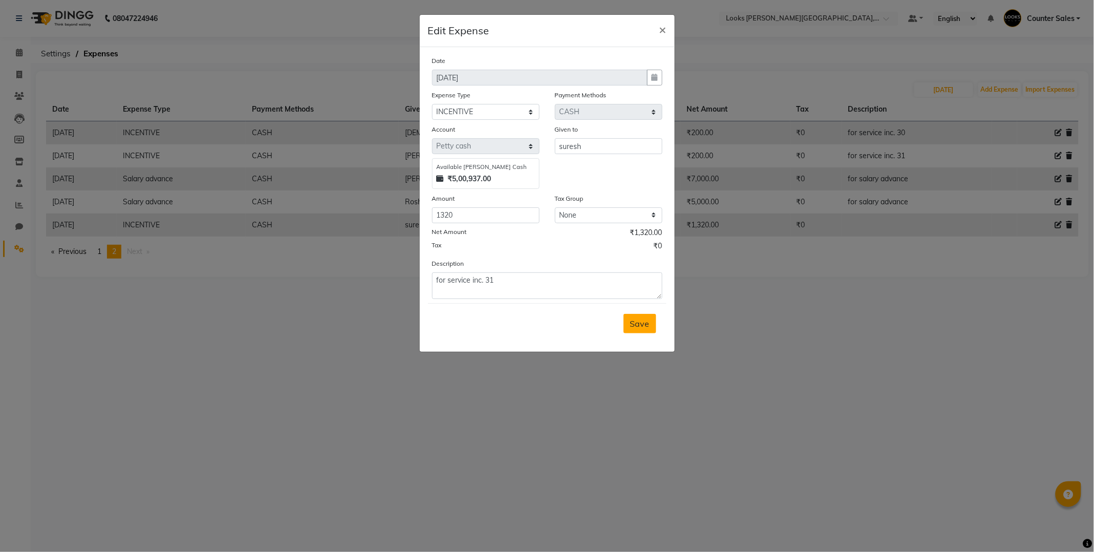
click at [656, 325] on button "Save" at bounding box center [639, 323] width 33 height 19
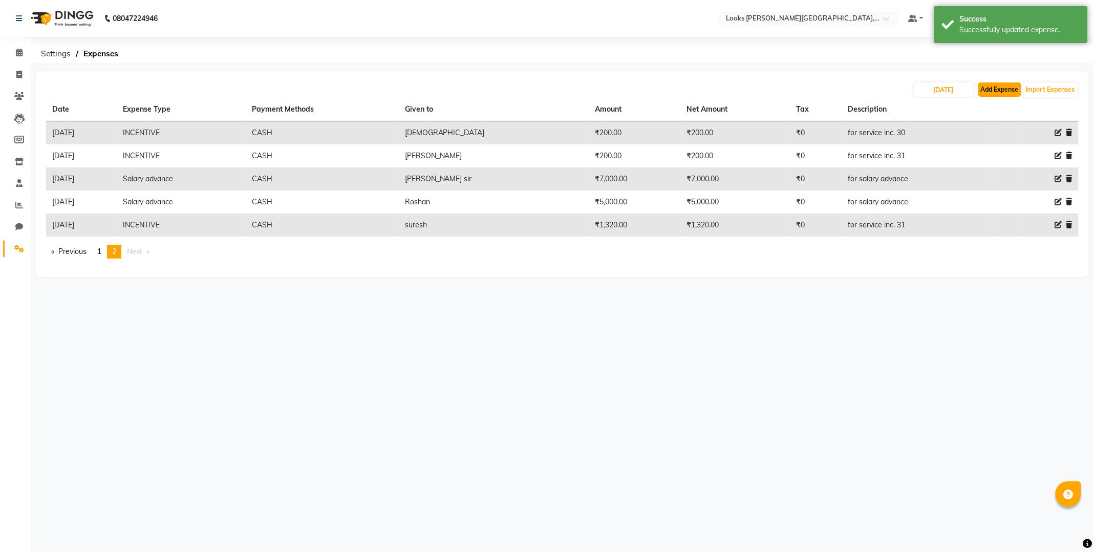
click at [994, 90] on button "Add Expense" at bounding box center [999, 89] width 43 height 14
select select "1"
select select "3192"
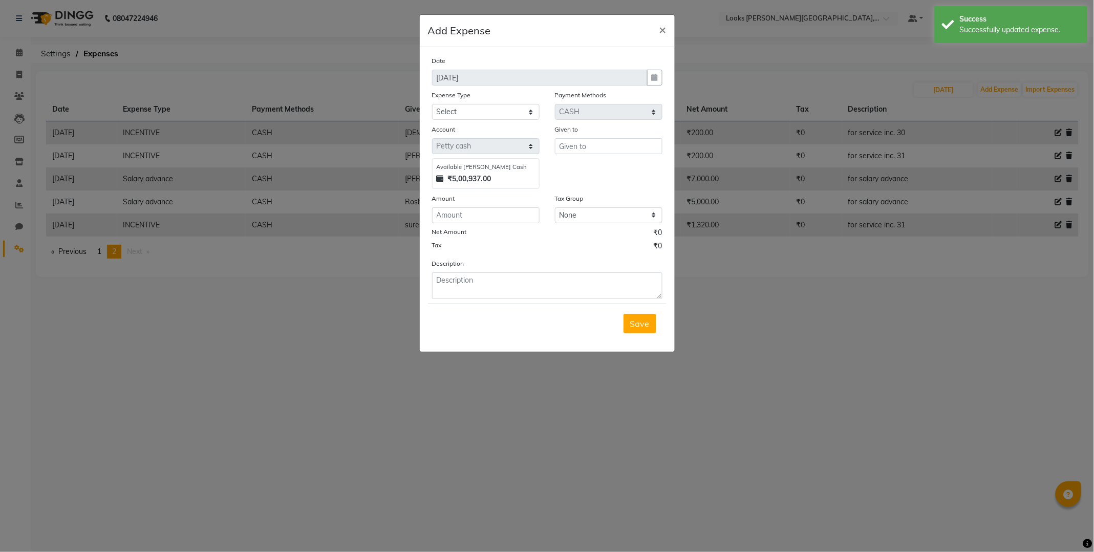
click at [19, 75] on ngb-modal-window "Add Expense × Date [DATE] Expense Type Select Bank Deposit Blinkit Cash Handove…" at bounding box center [547, 276] width 1094 height 552
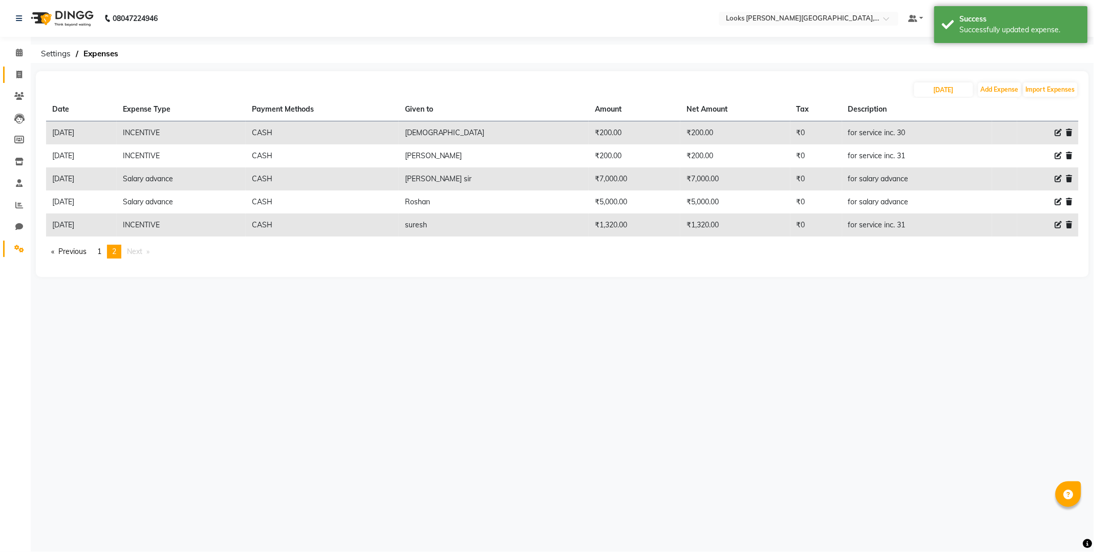
click at [16, 78] on icon at bounding box center [19, 75] width 6 height 8
select select "4385"
select select "service"
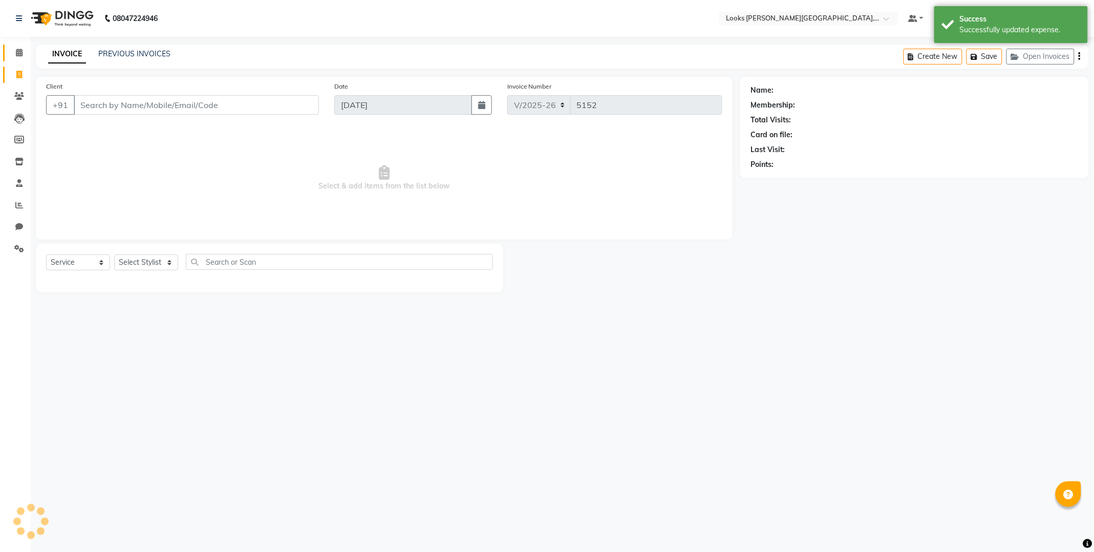
click at [18, 53] on icon at bounding box center [19, 53] width 7 height 8
